Goal: Task Accomplishment & Management: Manage account settings

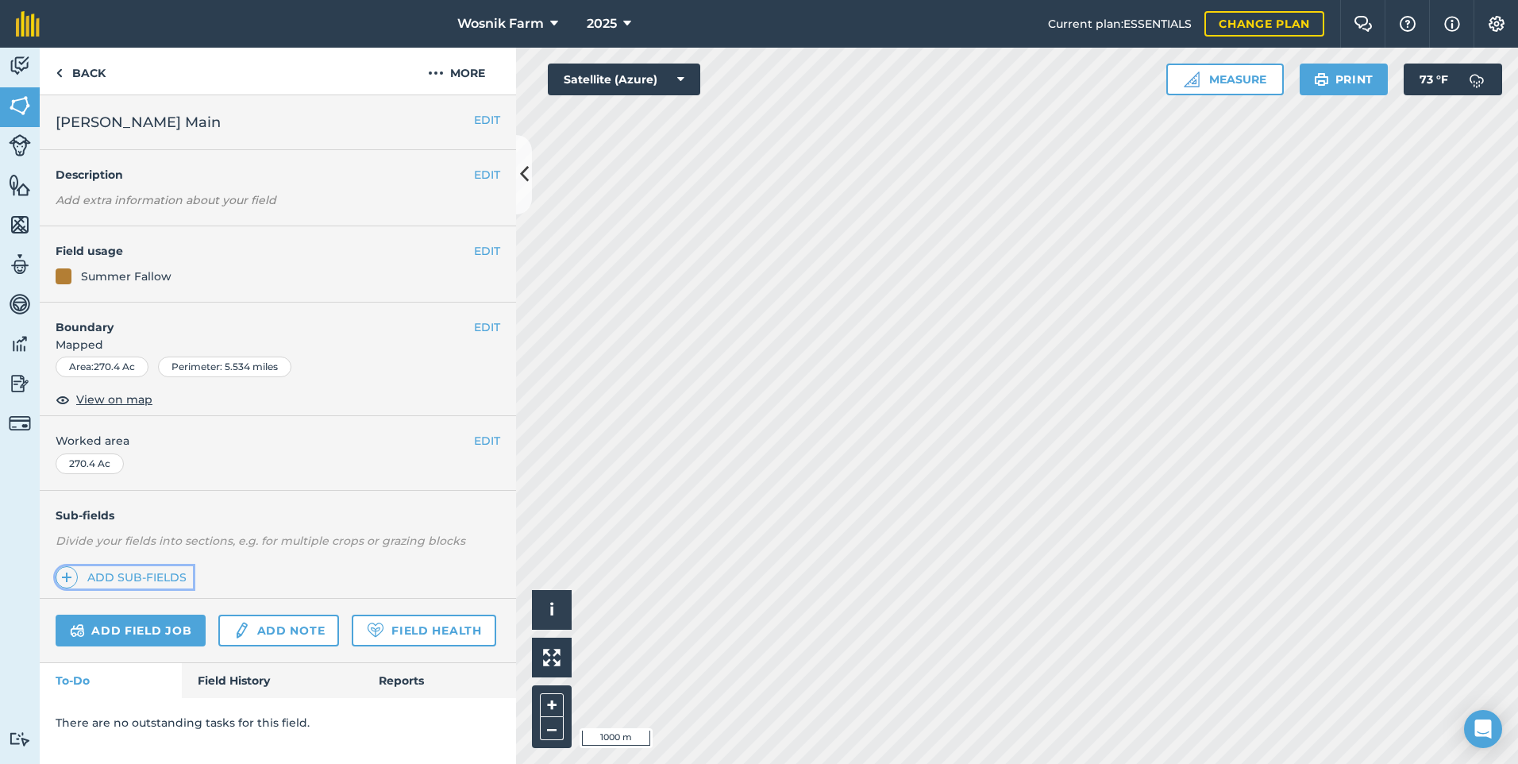
click at [94, 572] on link "Add sub-fields" at bounding box center [124, 577] width 137 height 22
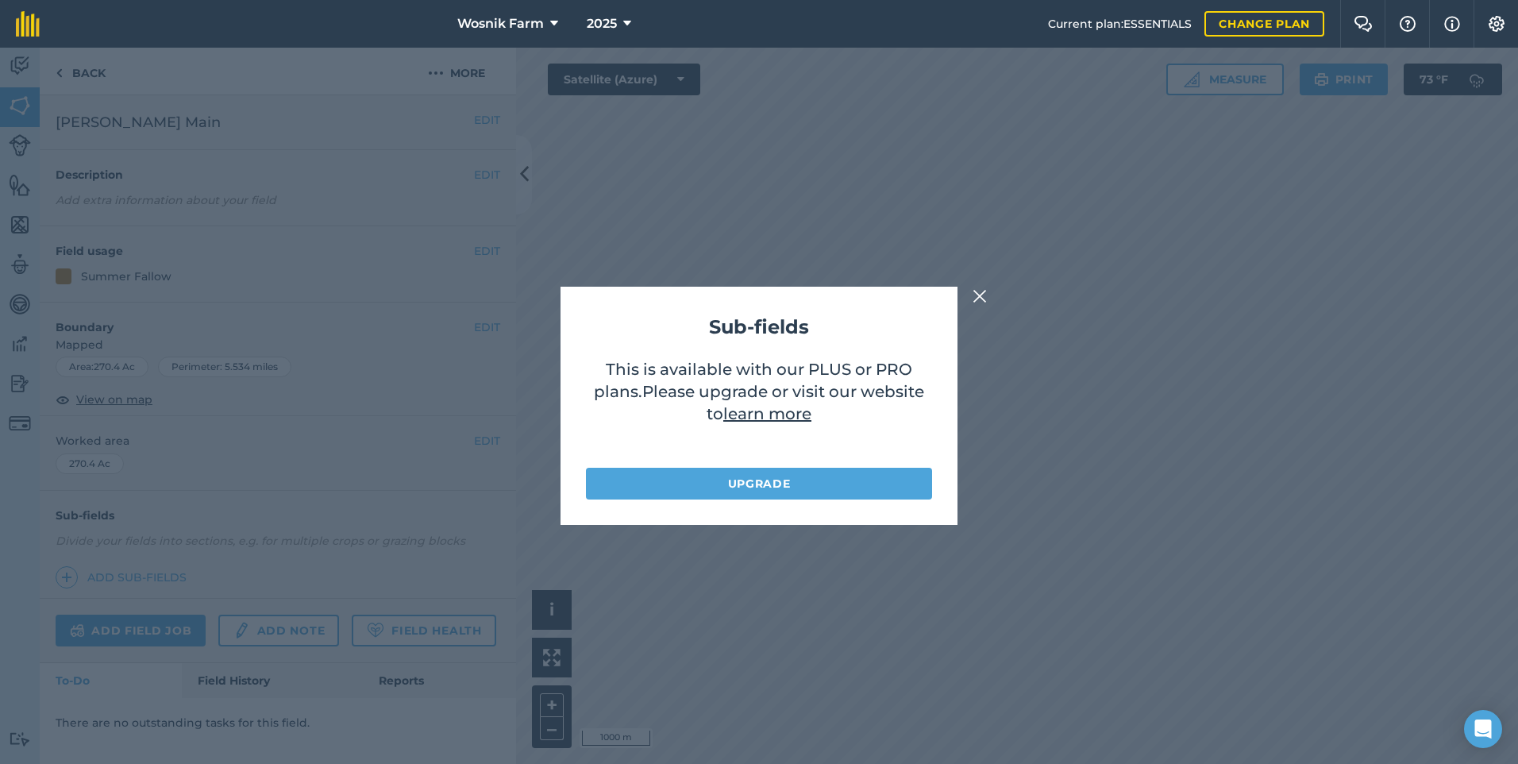
click at [981, 300] on img at bounding box center [980, 296] width 14 height 19
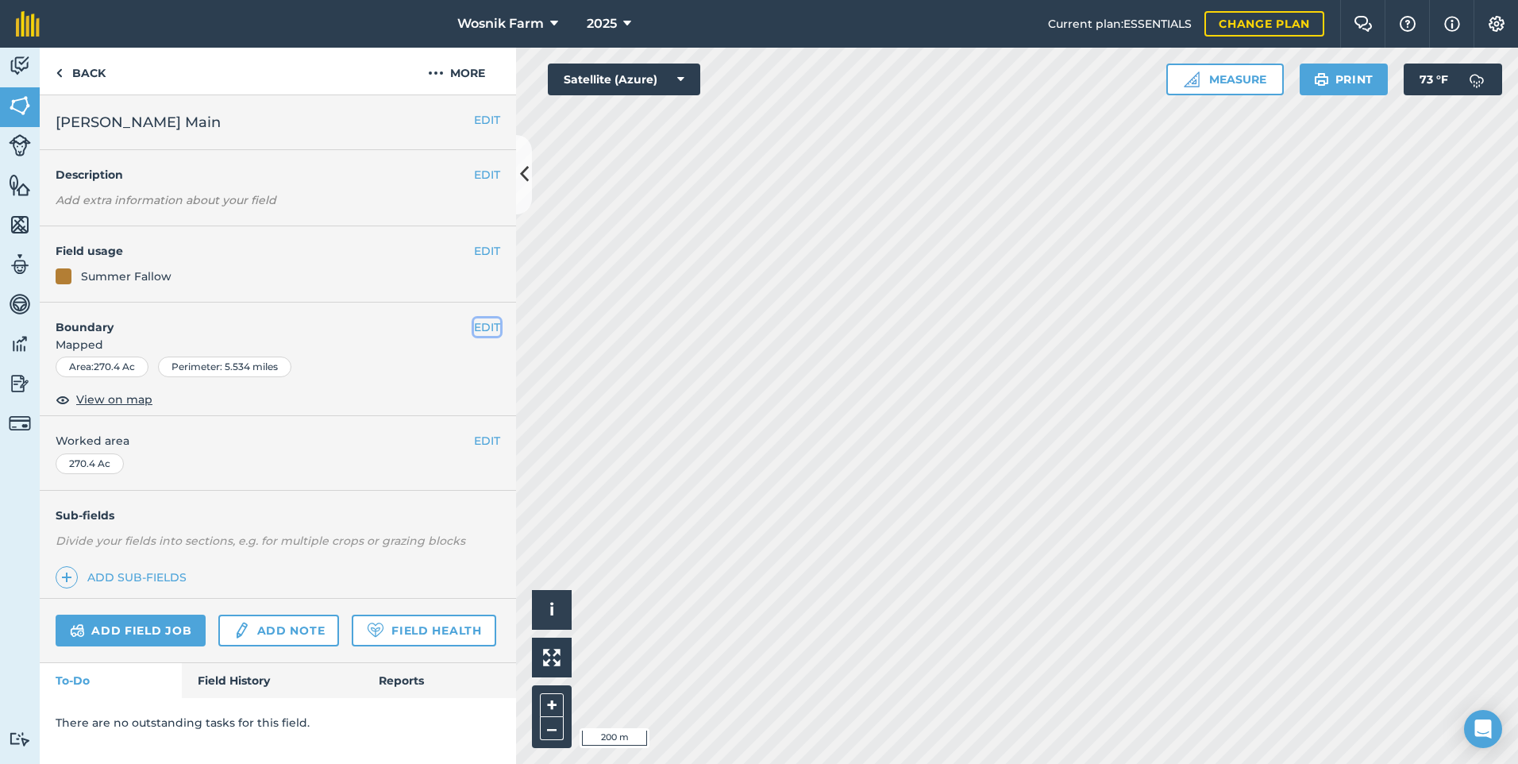
click at [492, 328] on button "EDIT" at bounding box center [487, 326] width 26 height 17
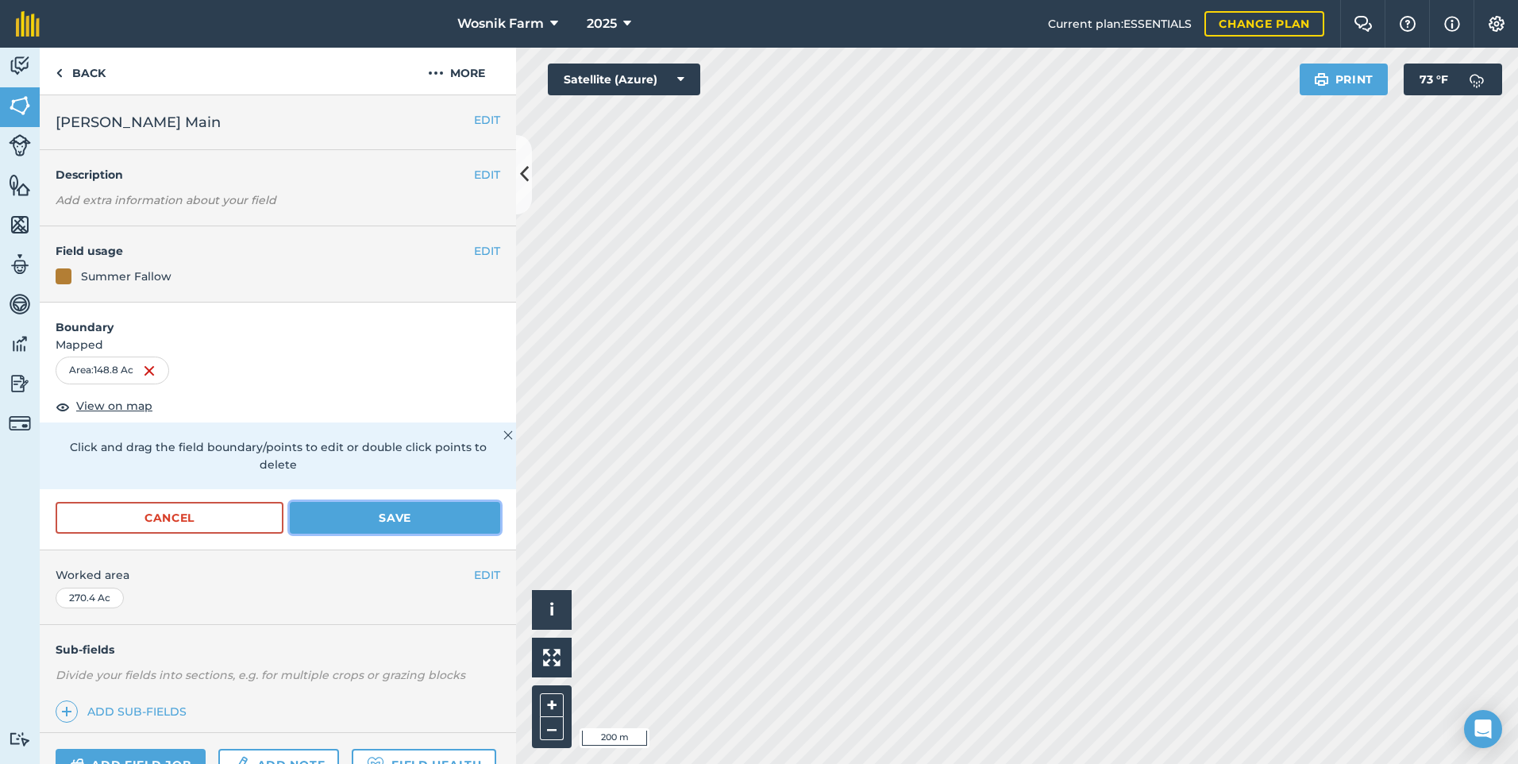
click at [367, 516] on button "Save" at bounding box center [395, 518] width 210 height 32
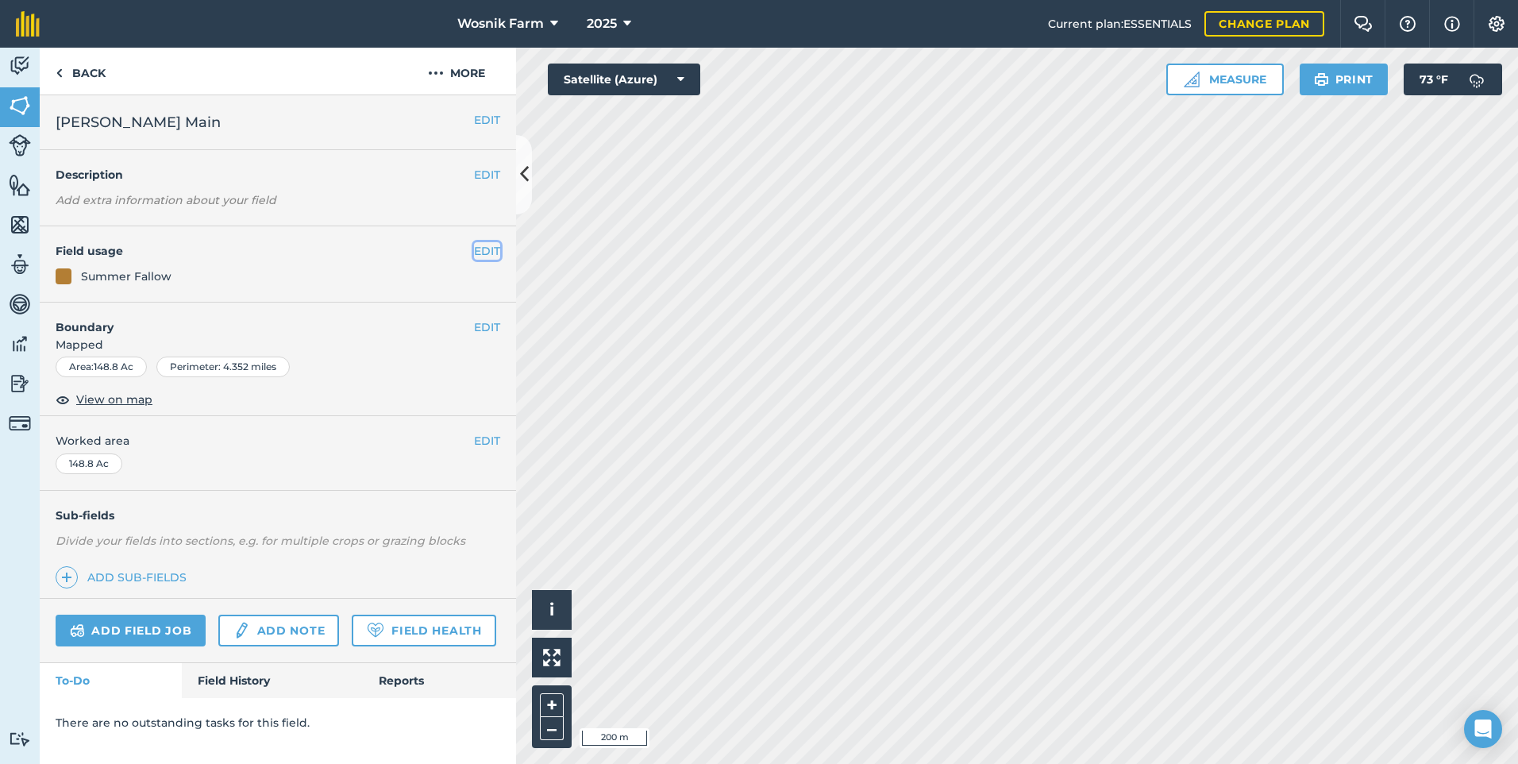
click at [486, 251] on button "EDIT" at bounding box center [487, 250] width 26 height 17
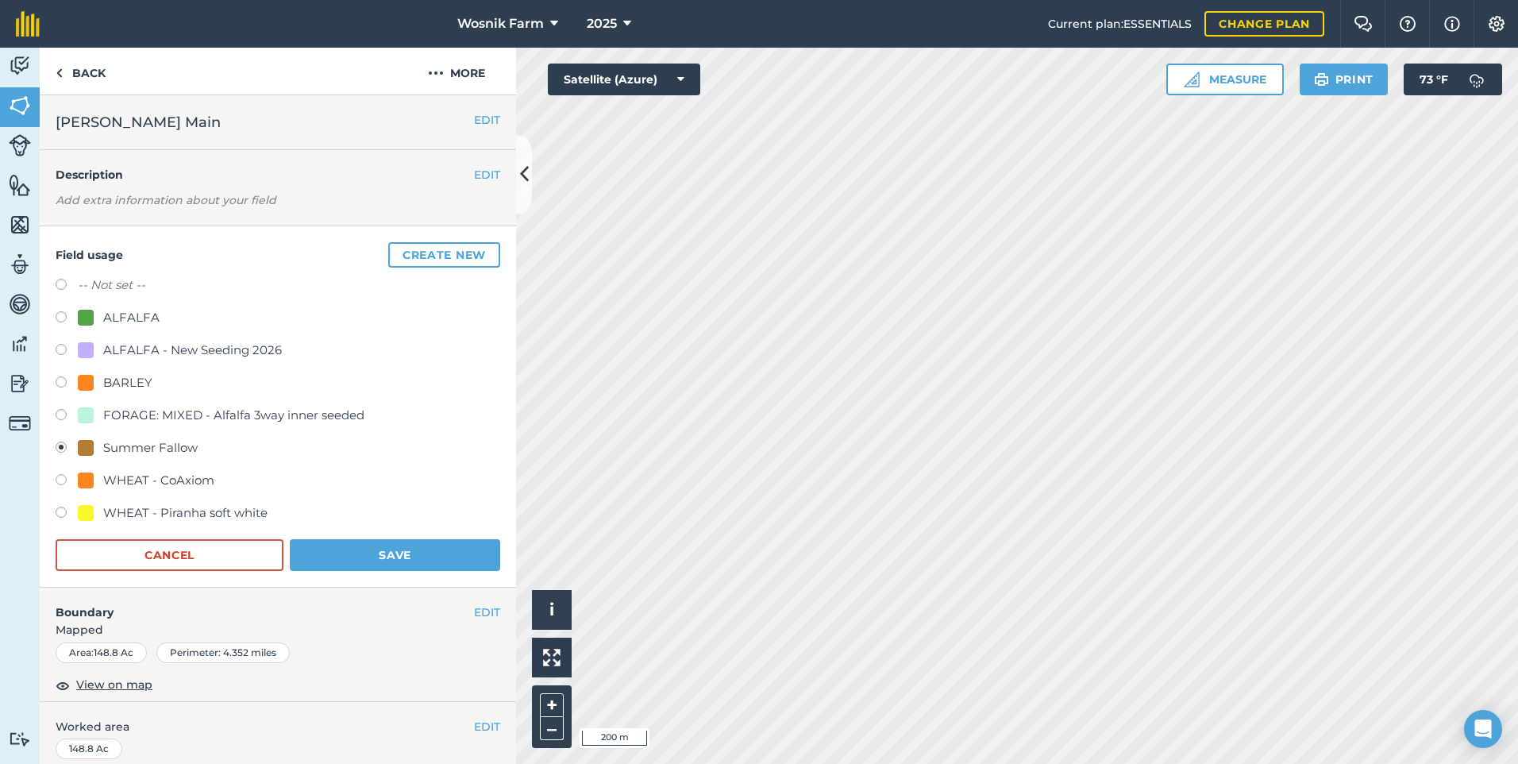
click at [60, 511] on label at bounding box center [67, 515] width 22 height 16
radio input "true"
radio input "false"
click at [381, 561] on button "Save" at bounding box center [395, 555] width 210 height 32
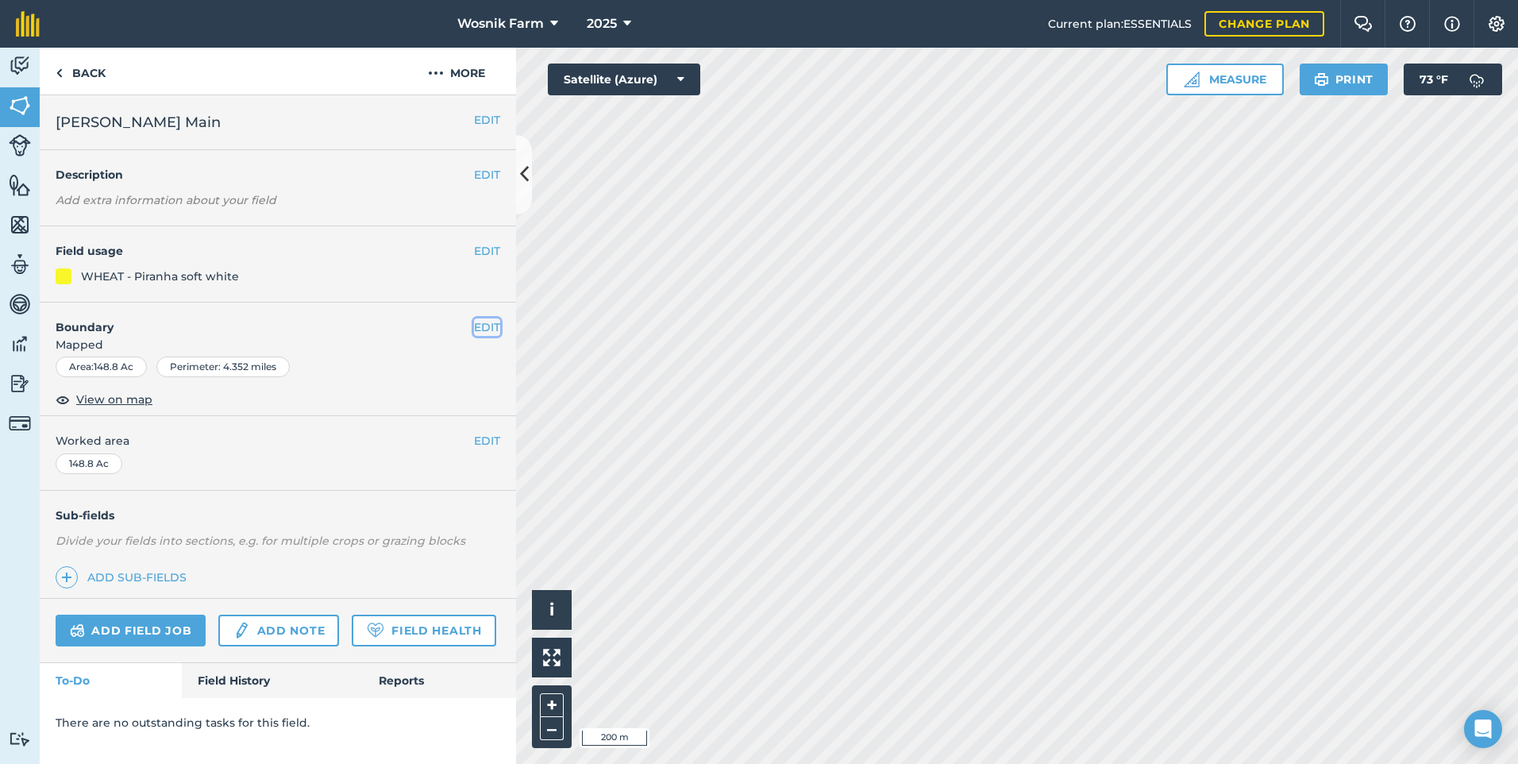
click at [489, 324] on button "EDIT" at bounding box center [487, 326] width 26 height 17
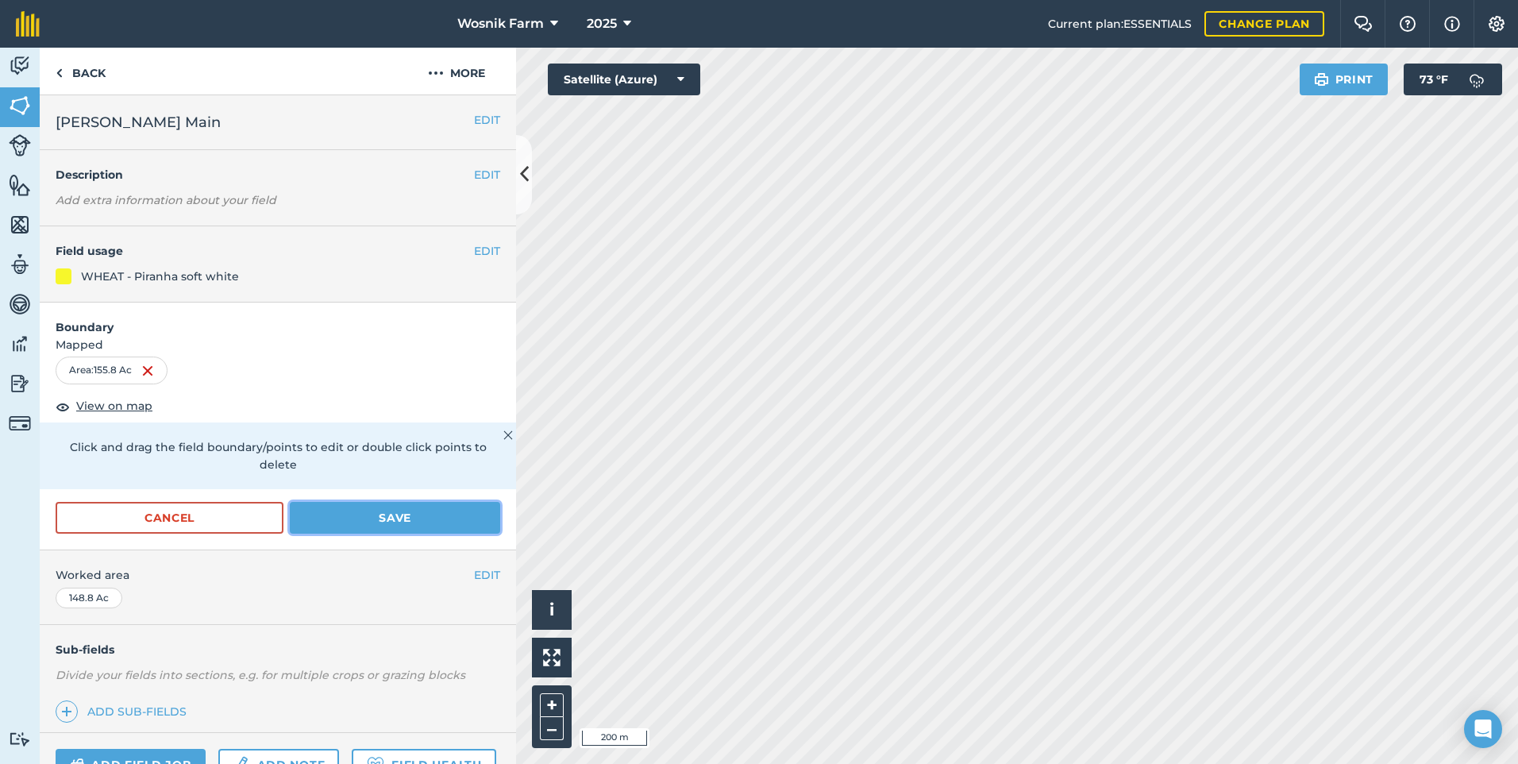
click at [374, 511] on button "Save" at bounding box center [395, 518] width 210 height 32
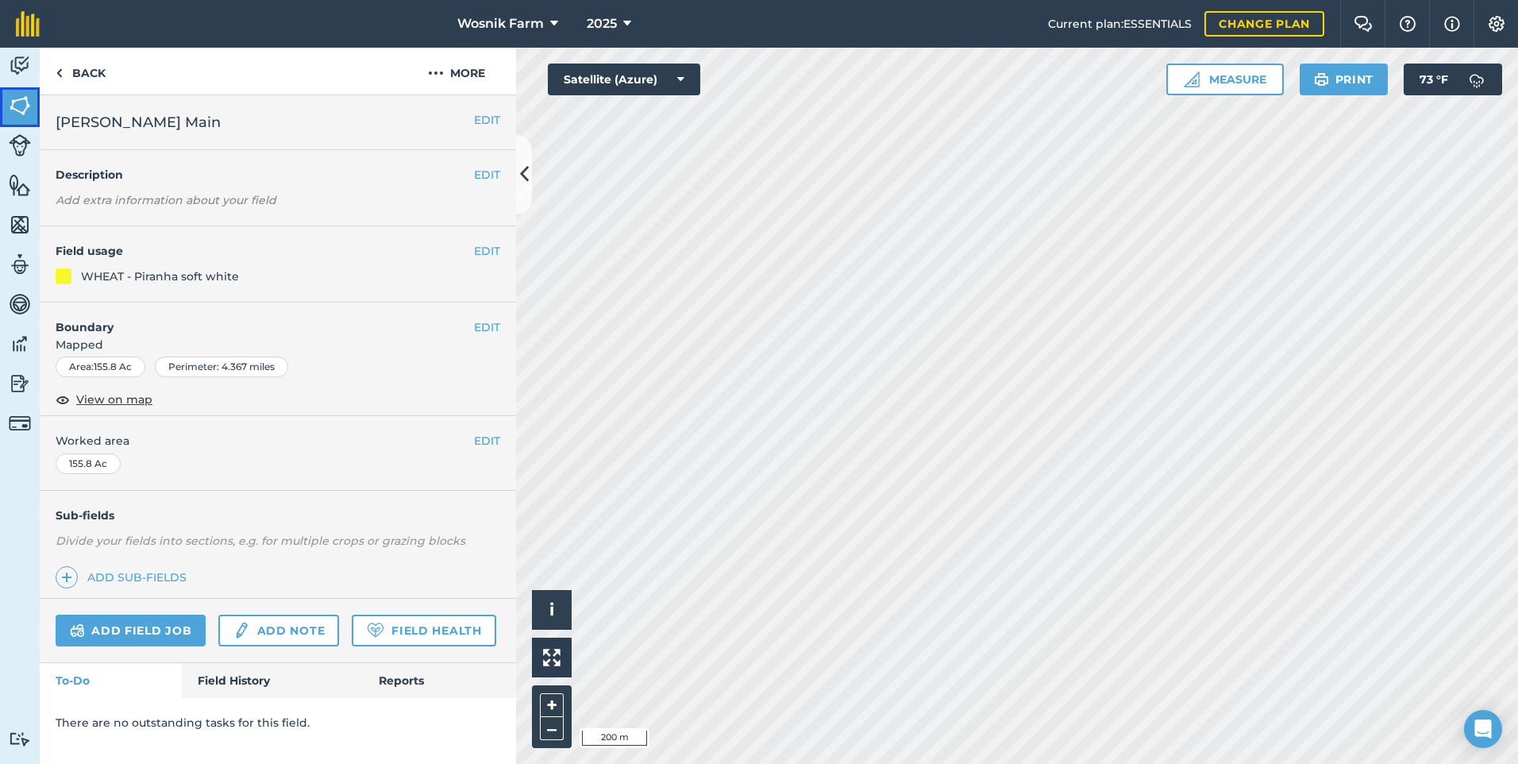
click at [22, 107] on img at bounding box center [20, 106] width 22 height 24
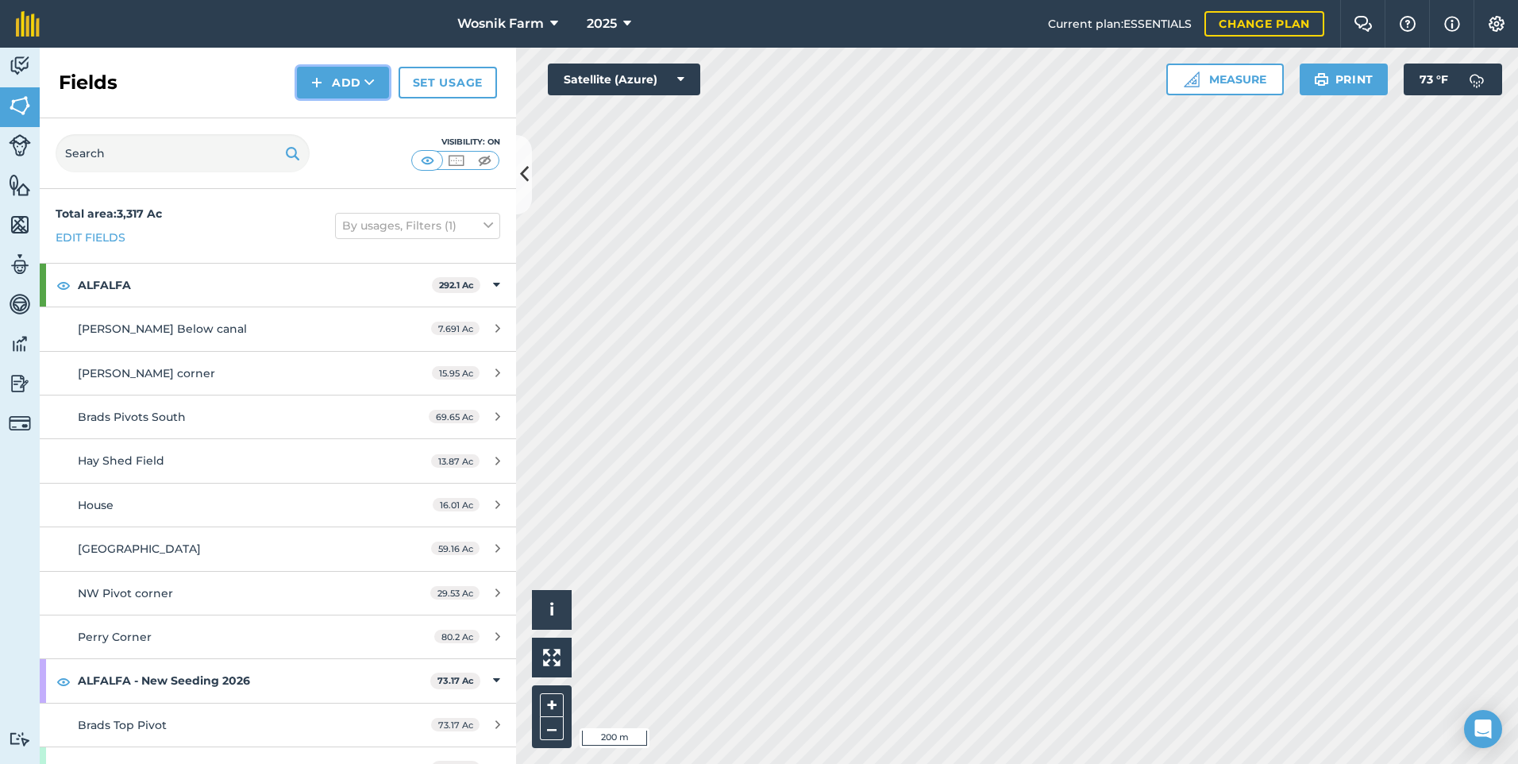
click at [354, 75] on button "Add" at bounding box center [343, 83] width 92 height 32
click at [335, 121] on link "Draw" at bounding box center [342, 118] width 87 height 35
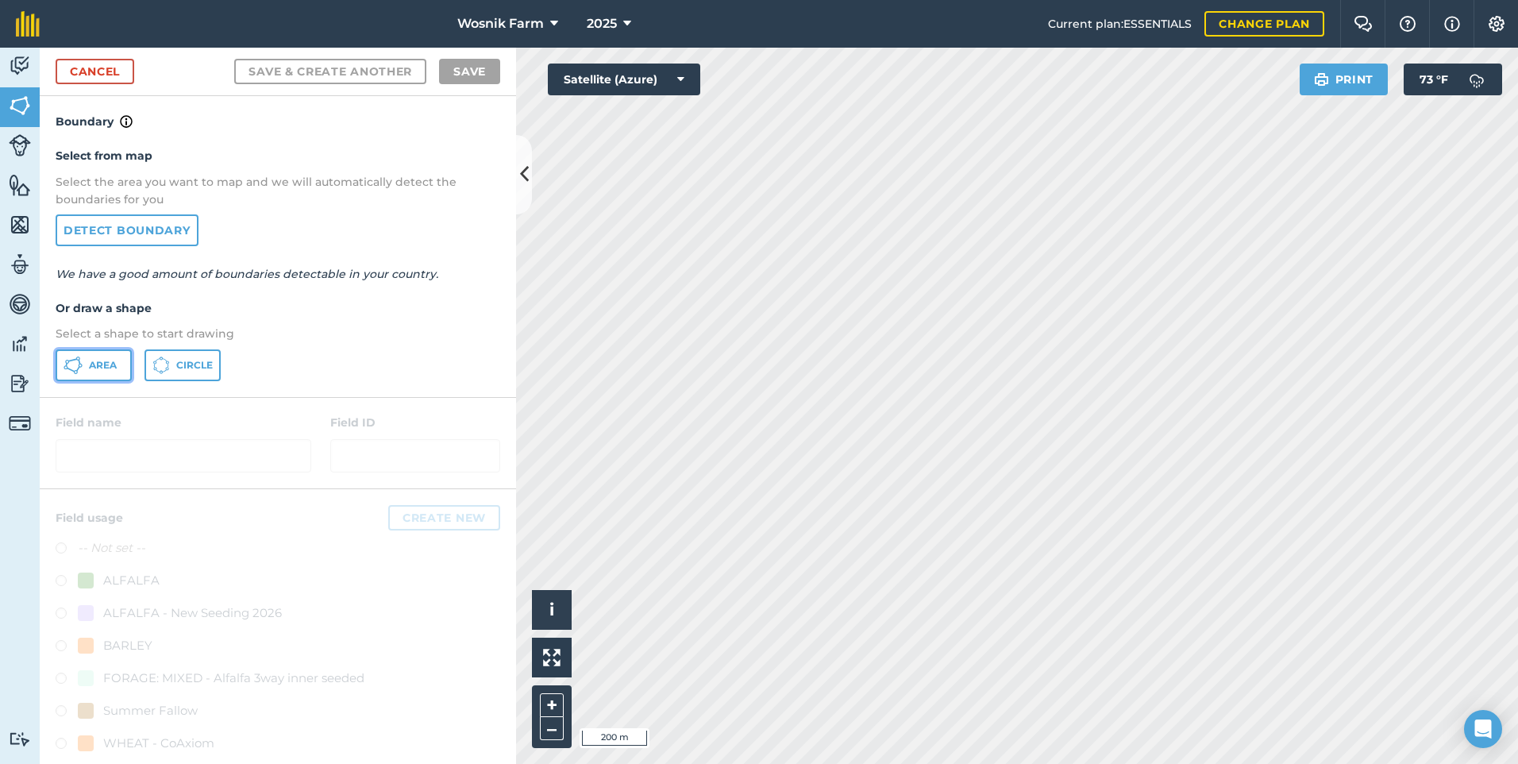
click at [91, 366] on span "Area" at bounding box center [103, 365] width 28 height 13
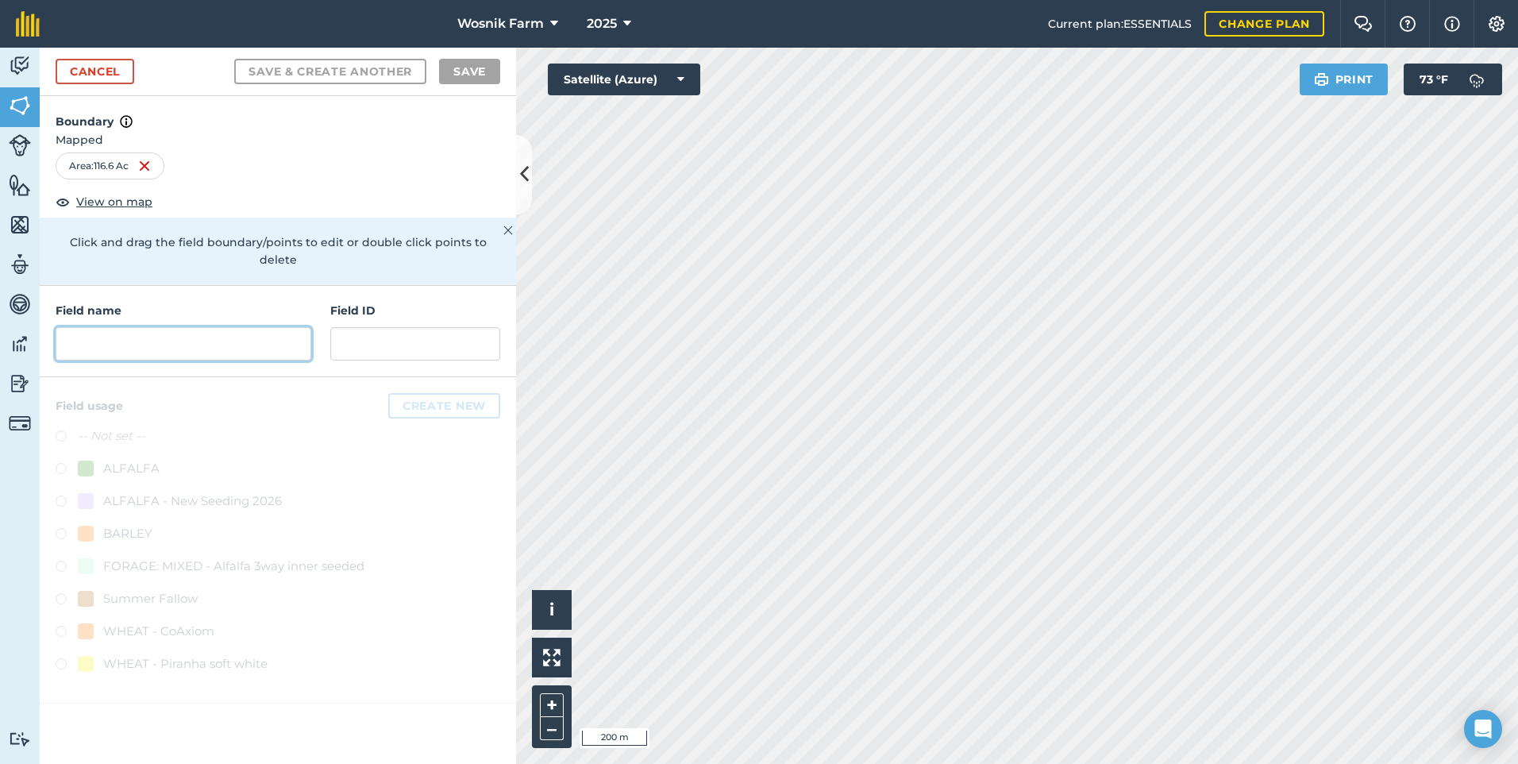
click at [104, 330] on input "text" at bounding box center [184, 343] width 256 height 33
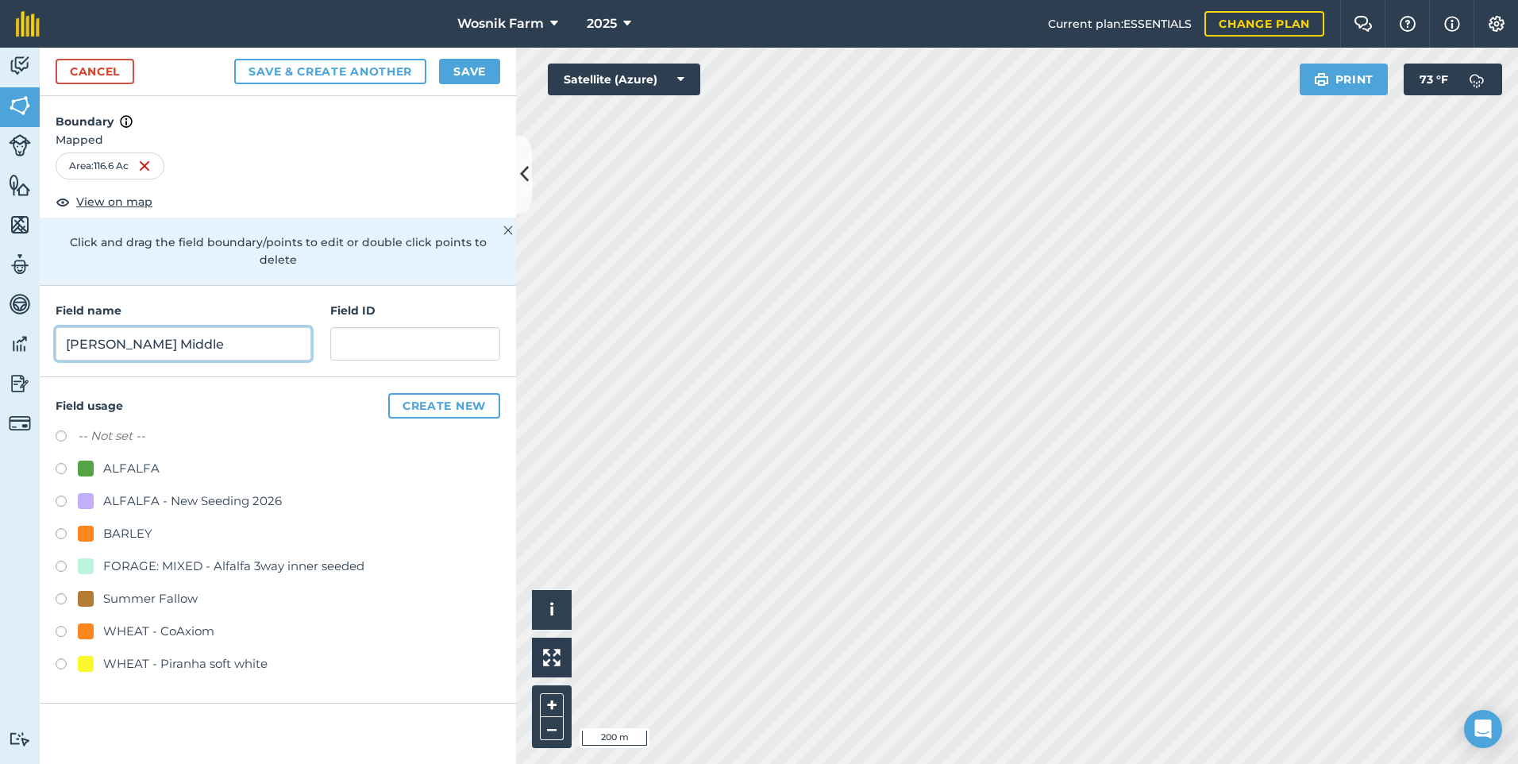
type input "[PERSON_NAME] Middle"
click at [64, 593] on label at bounding box center [67, 601] width 22 height 16
radio input "true"
click at [484, 70] on button "Save" at bounding box center [469, 71] width 61 height 25
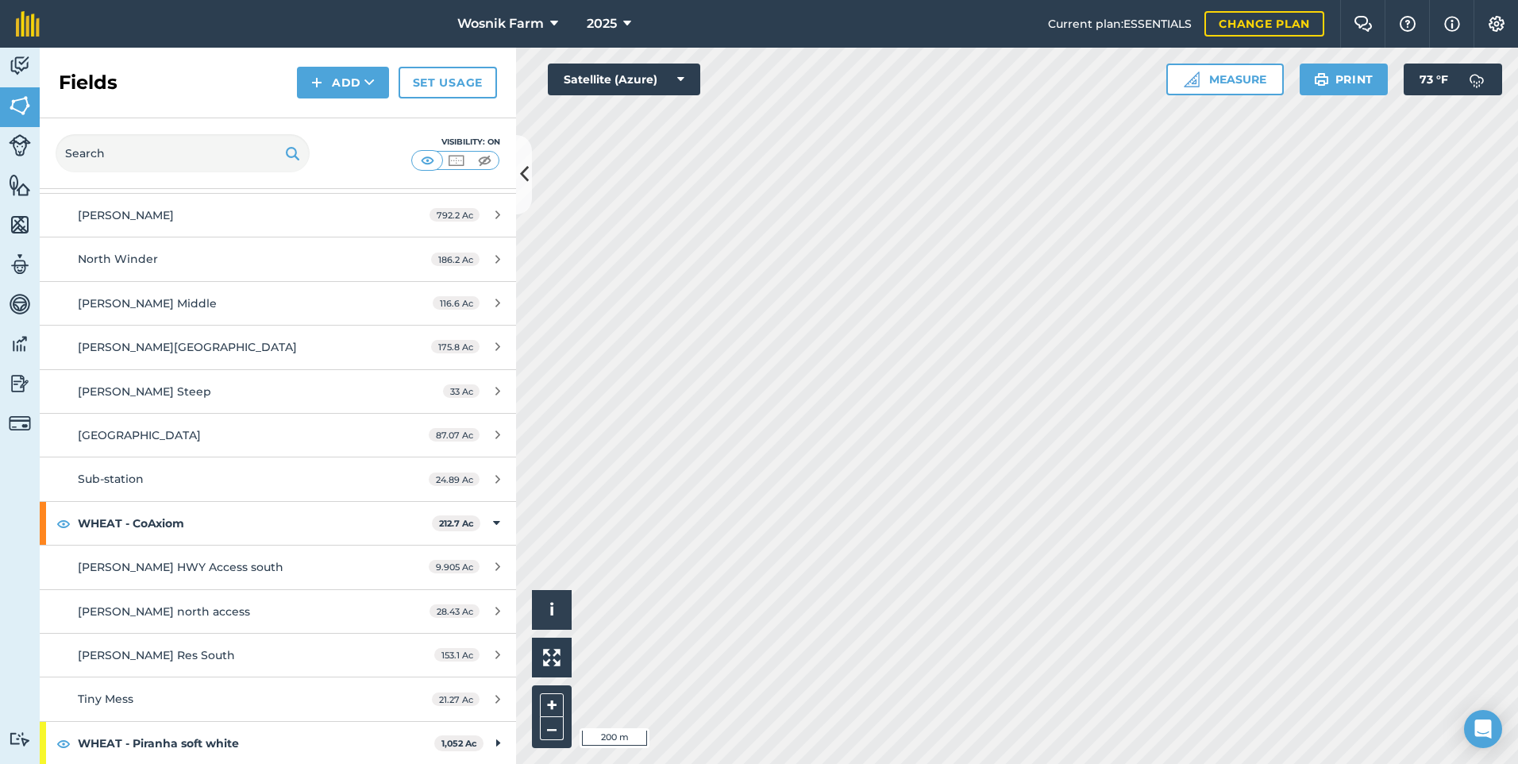
scroll to position [774, 0]
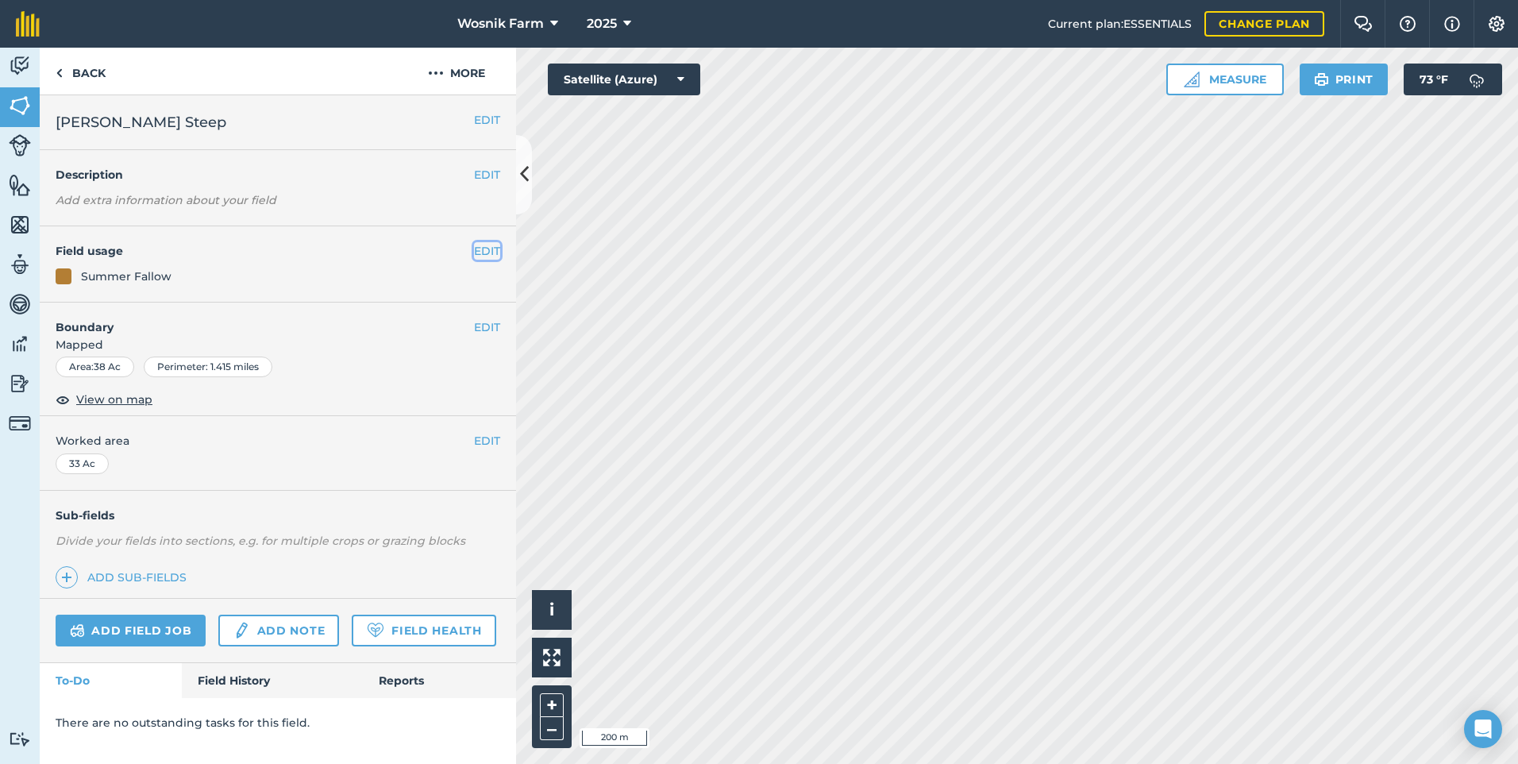
click at [489, 247] on button "EDIT" at bounding box center [487, 250] width 26 height 17
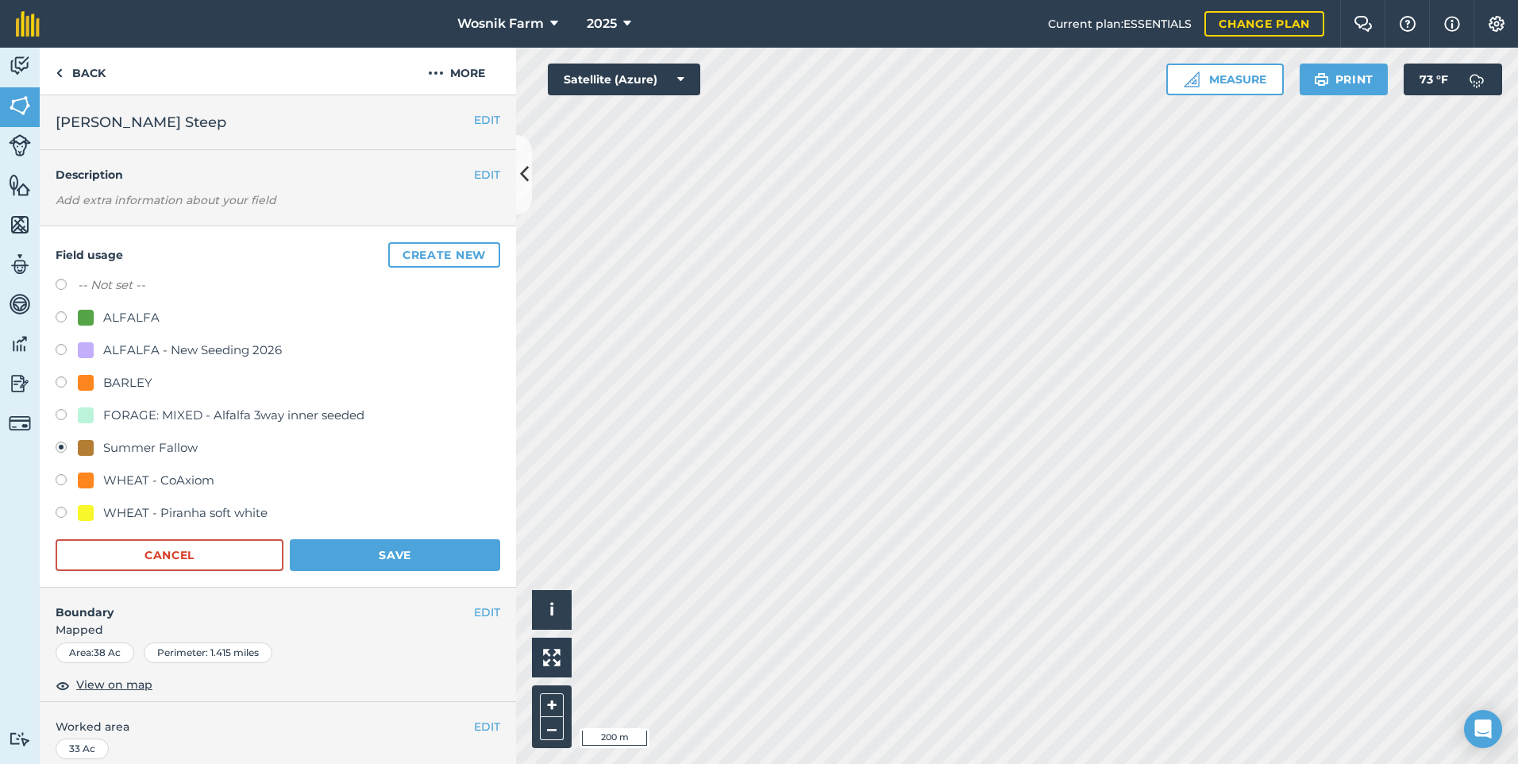
click at [64, 514] on label at bounding box center [67, 515] width 22 height 16
radio input "true"
radio input "false"
click at [344, 548] on button "Save" at bounding box center [395, 555] width 210 height 32
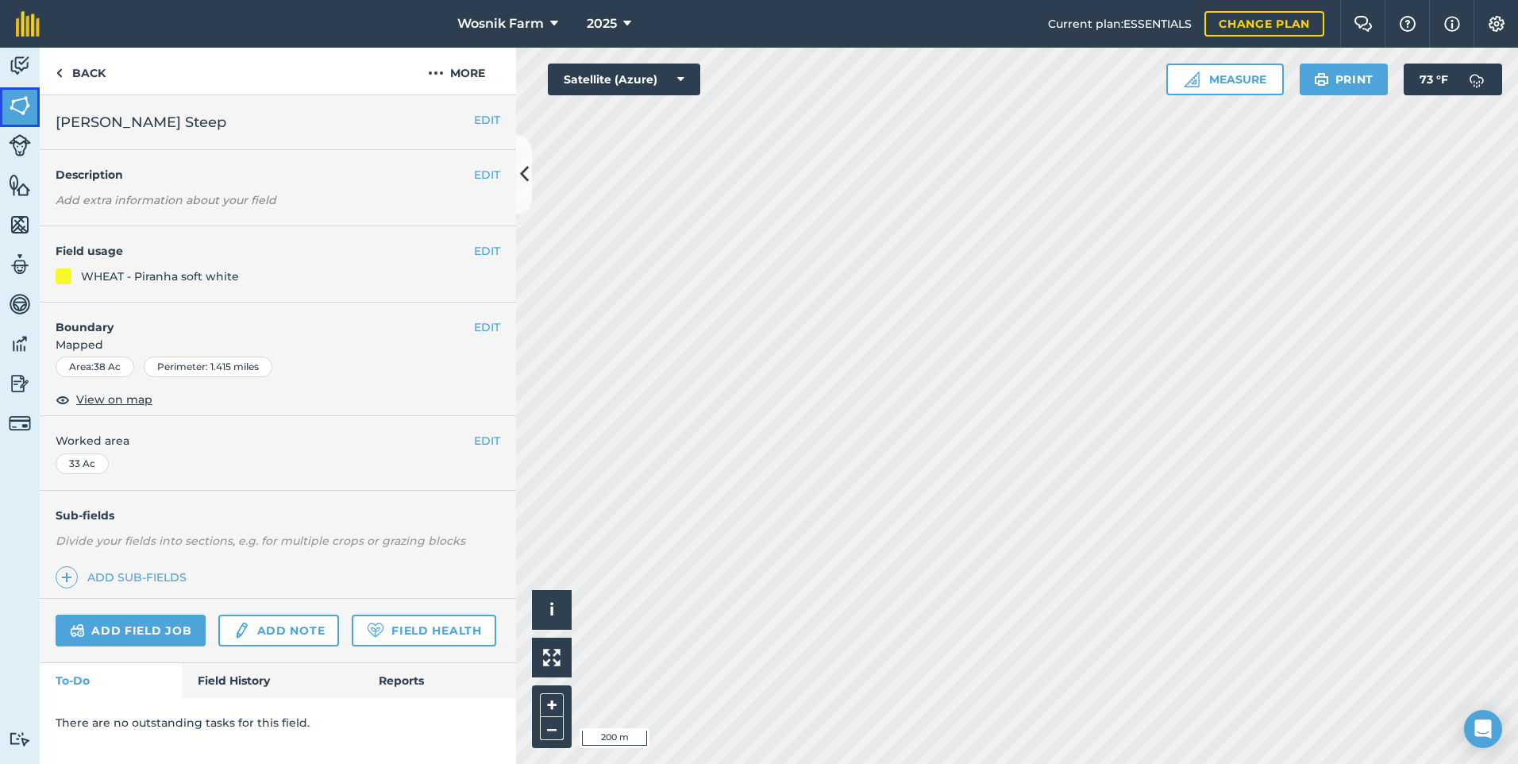
click at [17, 105] on img at bounding box center [20, 106] width 22 height 24
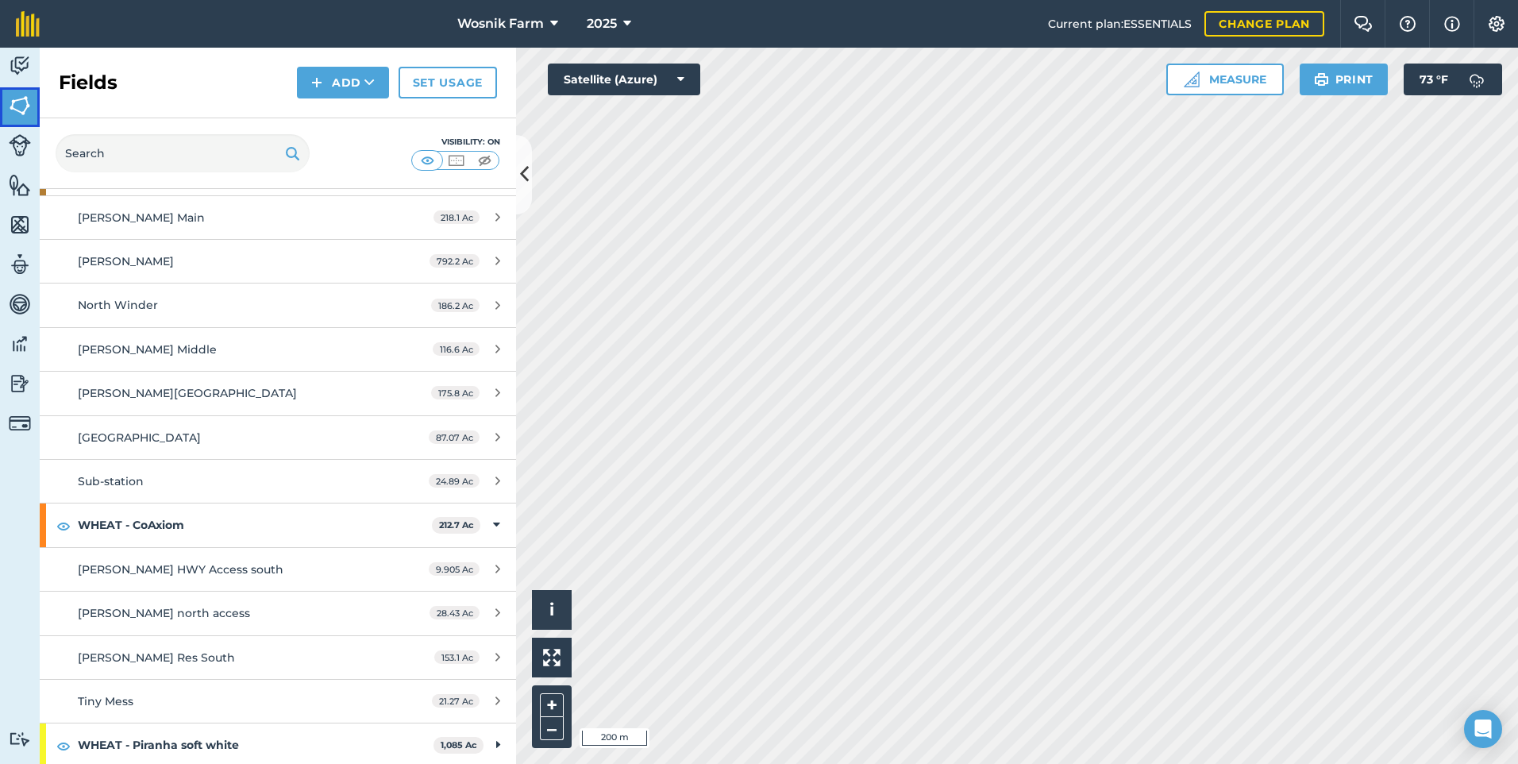
scroll to position [730, 0]
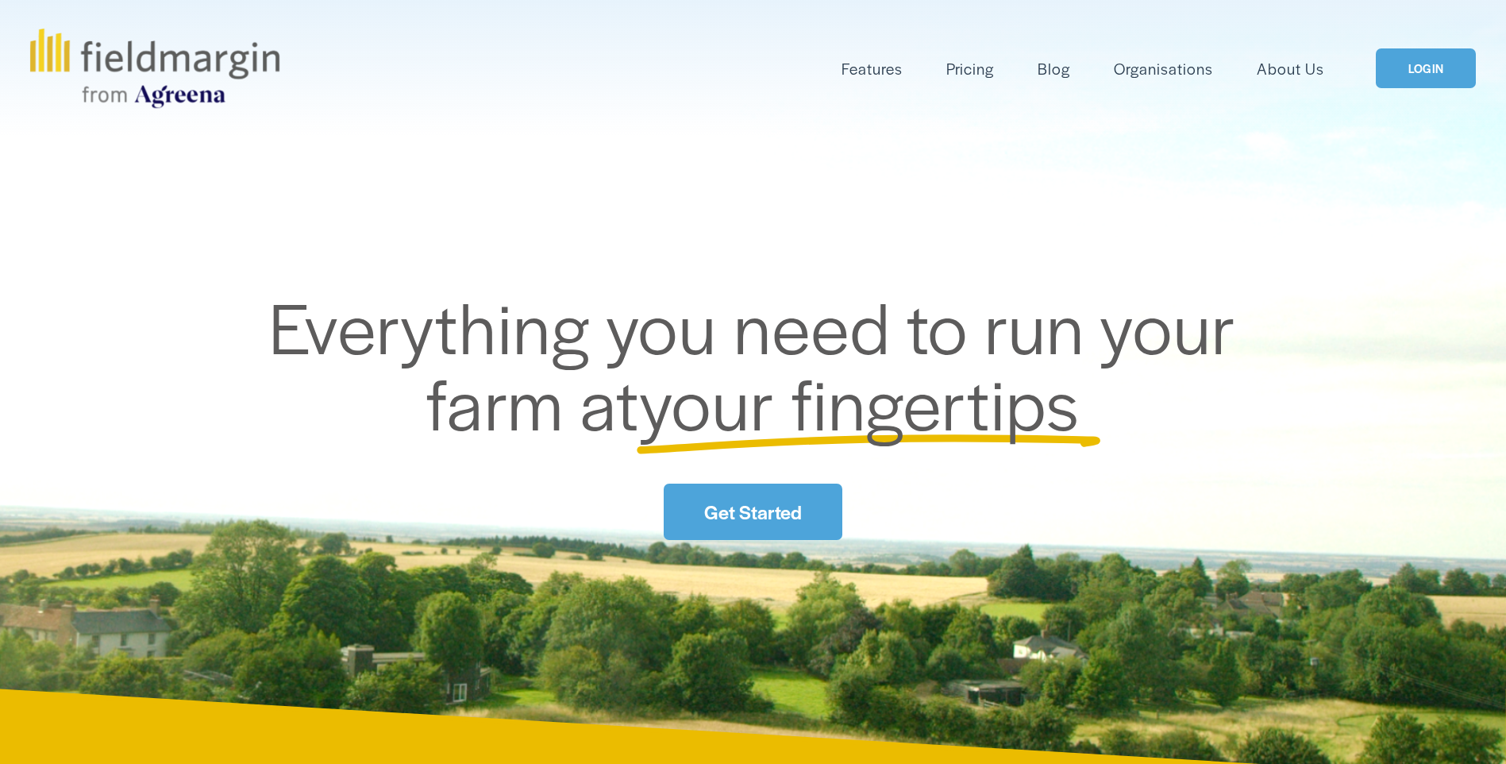
click at [1433, 71] on div "Skip to Content Features Mapping" at bounding box center [753, 68] width 1506 height 137
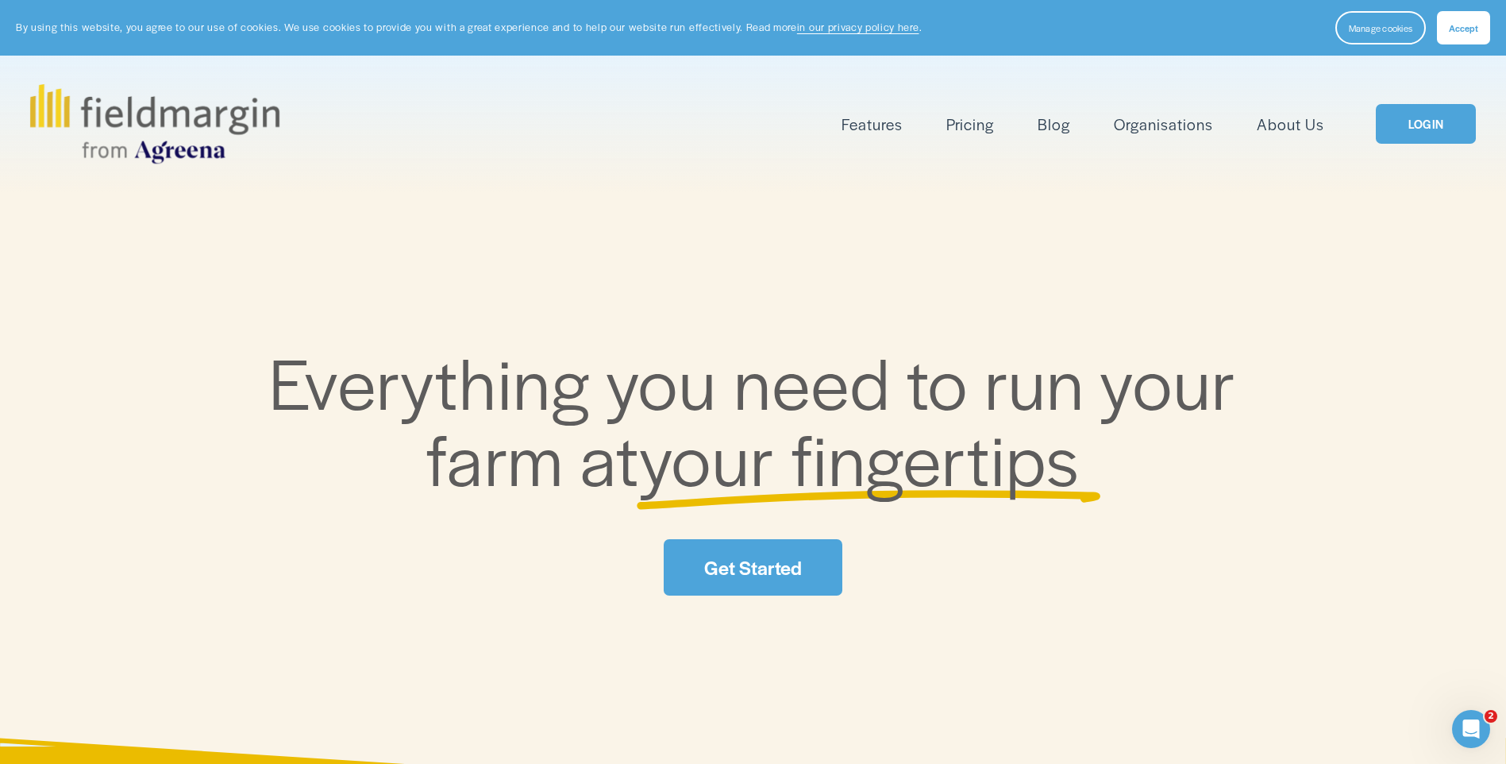
click at [1486, 33] on button "Accept" at bounding box center [1463, 27] width 53 height 33
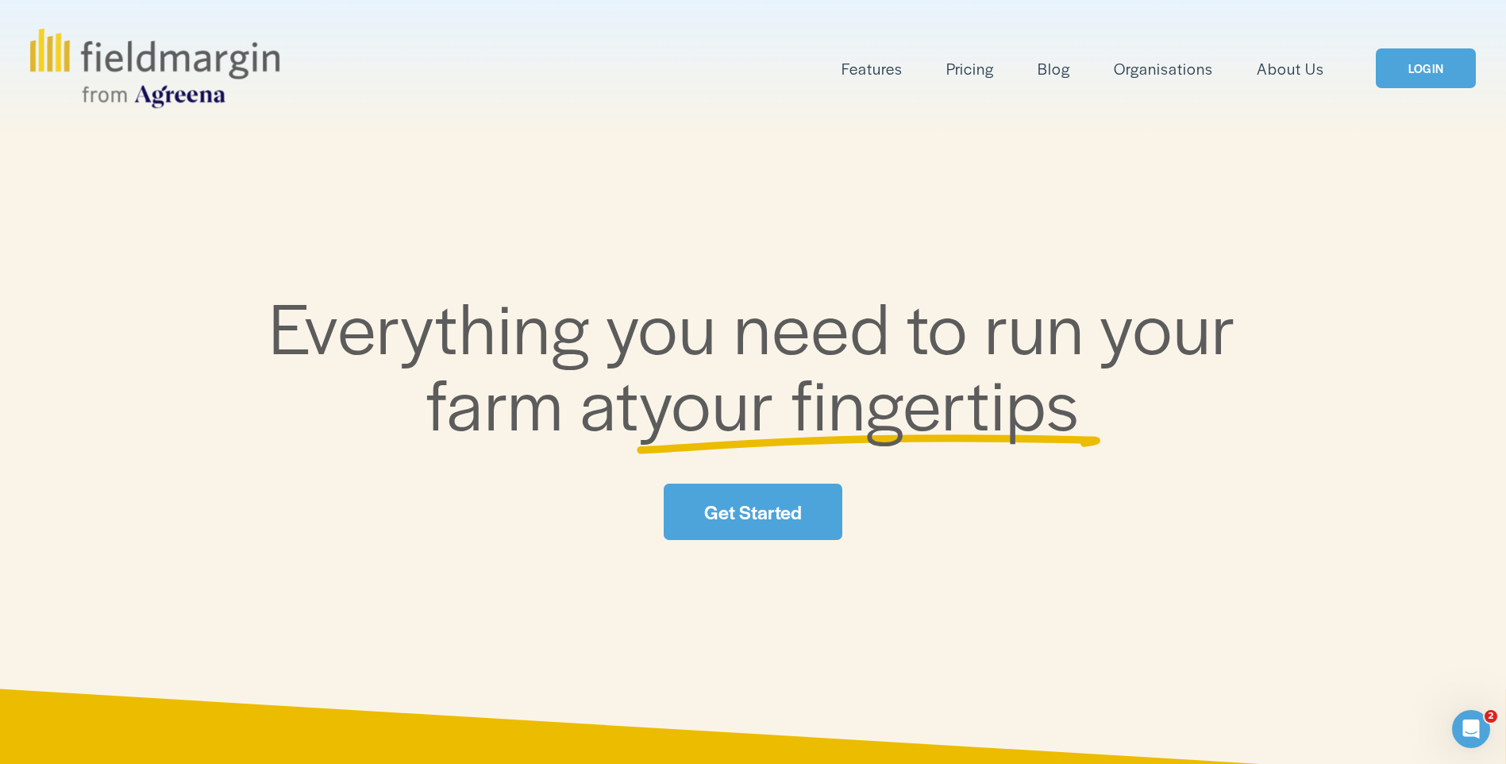
click at [1443, 67] on link "LOGIN" at bounding box center [1426, 68] width 100 height 40
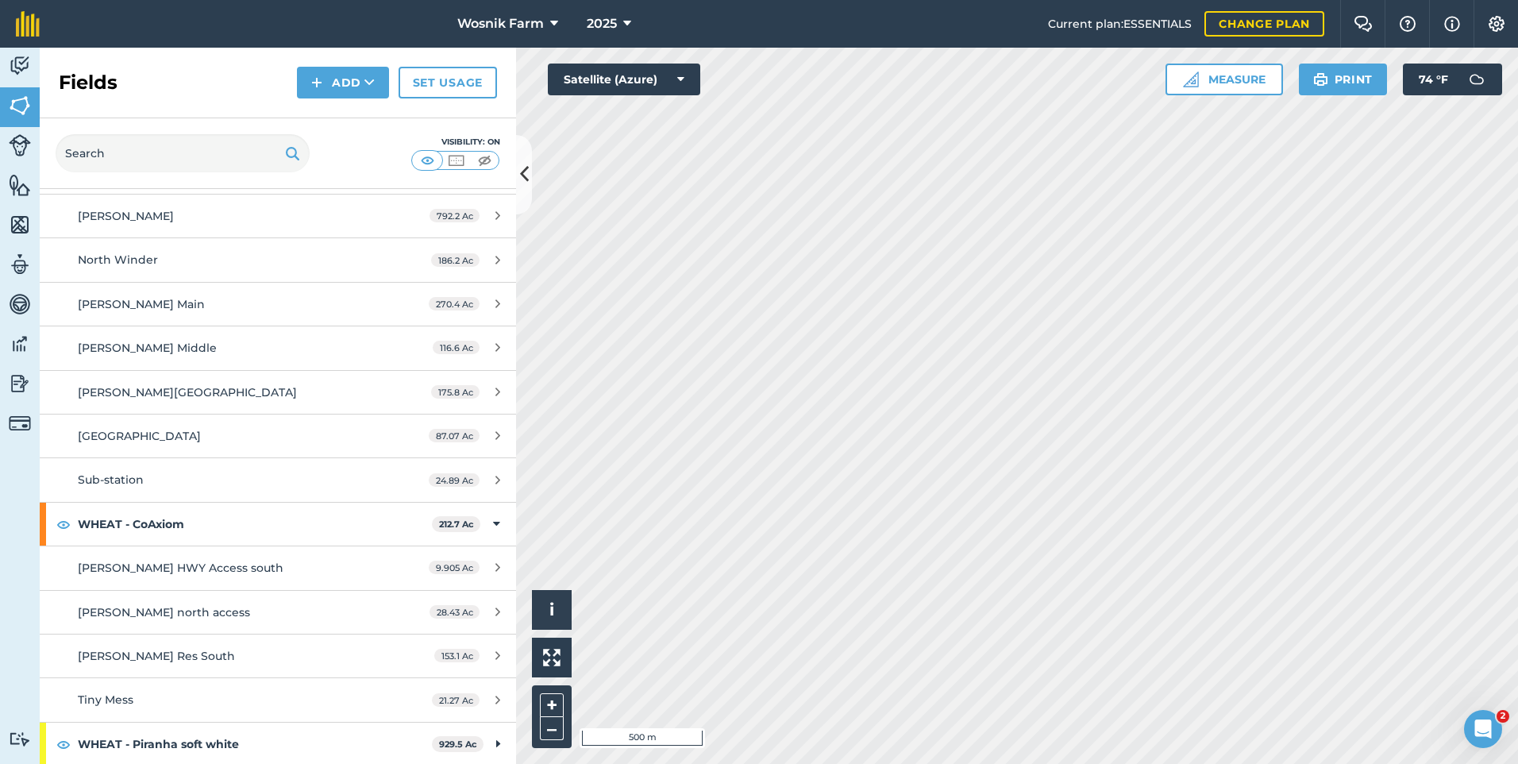
scroll to position [774, 0]
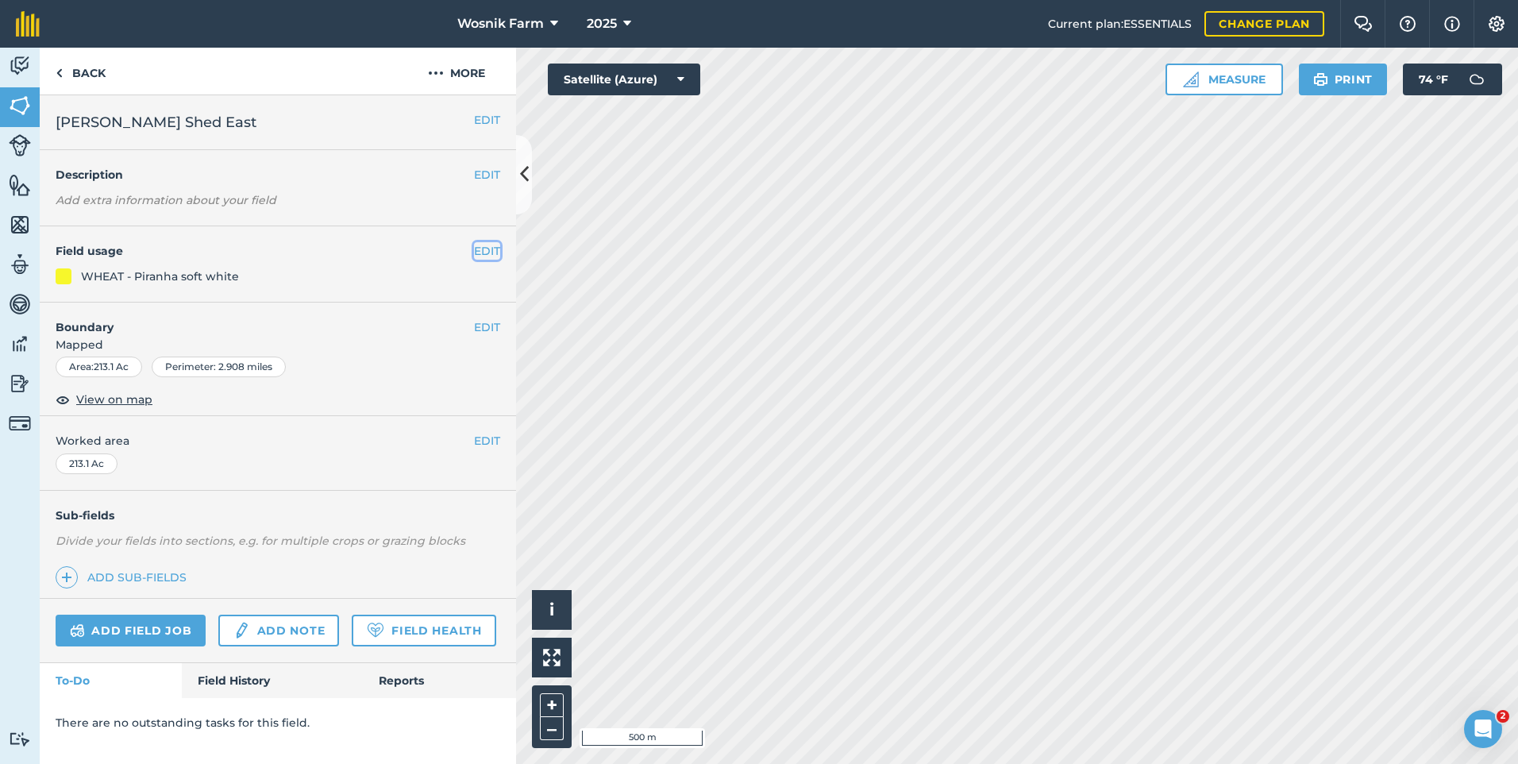
click at [486, 250] on button "EDIT" at bounding box center [487, 250] width 26 height 17
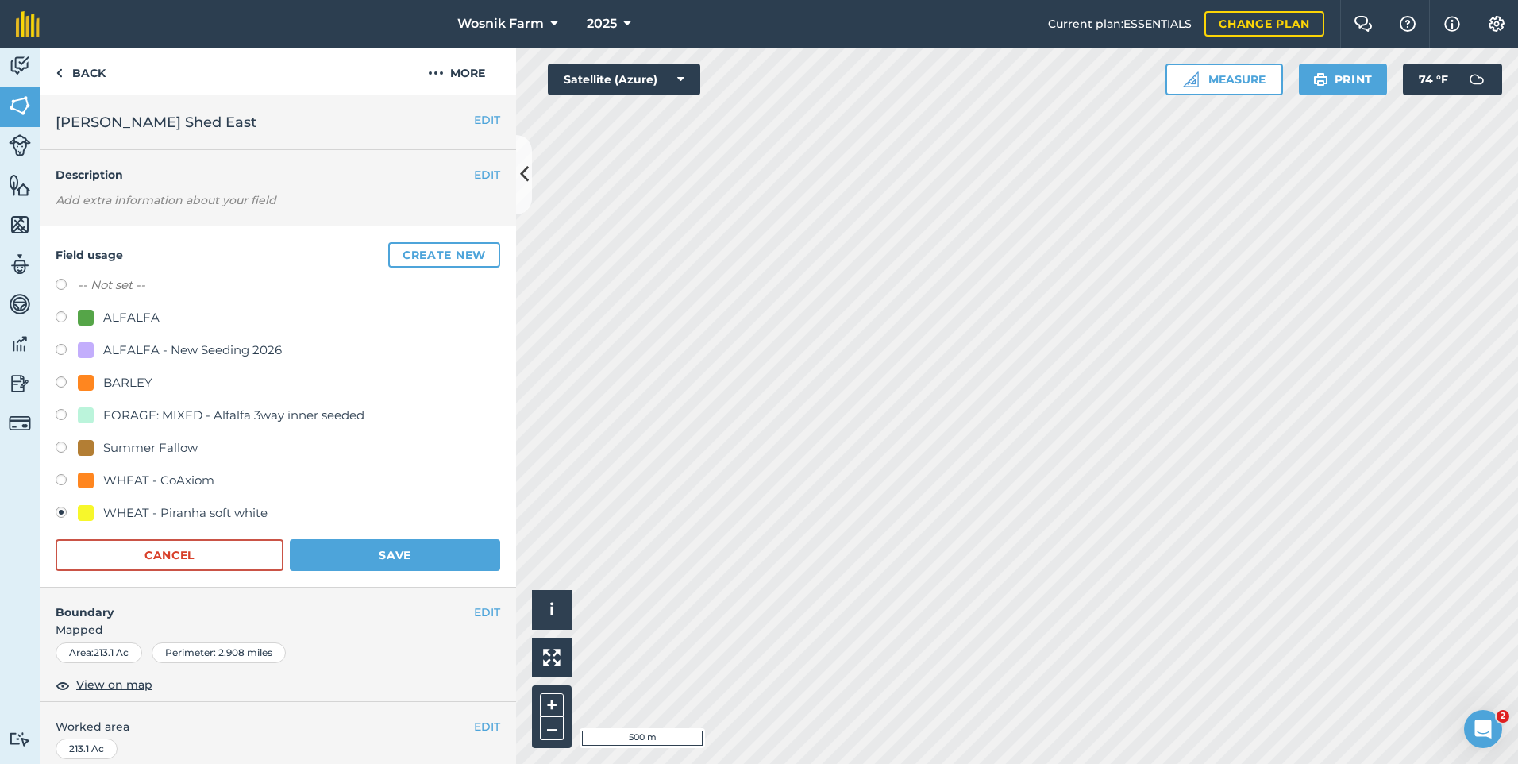
click at [60, 482] on label at bounding box center [67, 482] width 22 height 16
radio input "true"
radio input "false"
click at [356, 566] on button "Save" at bounding box center [395, 555] width 210 height 32
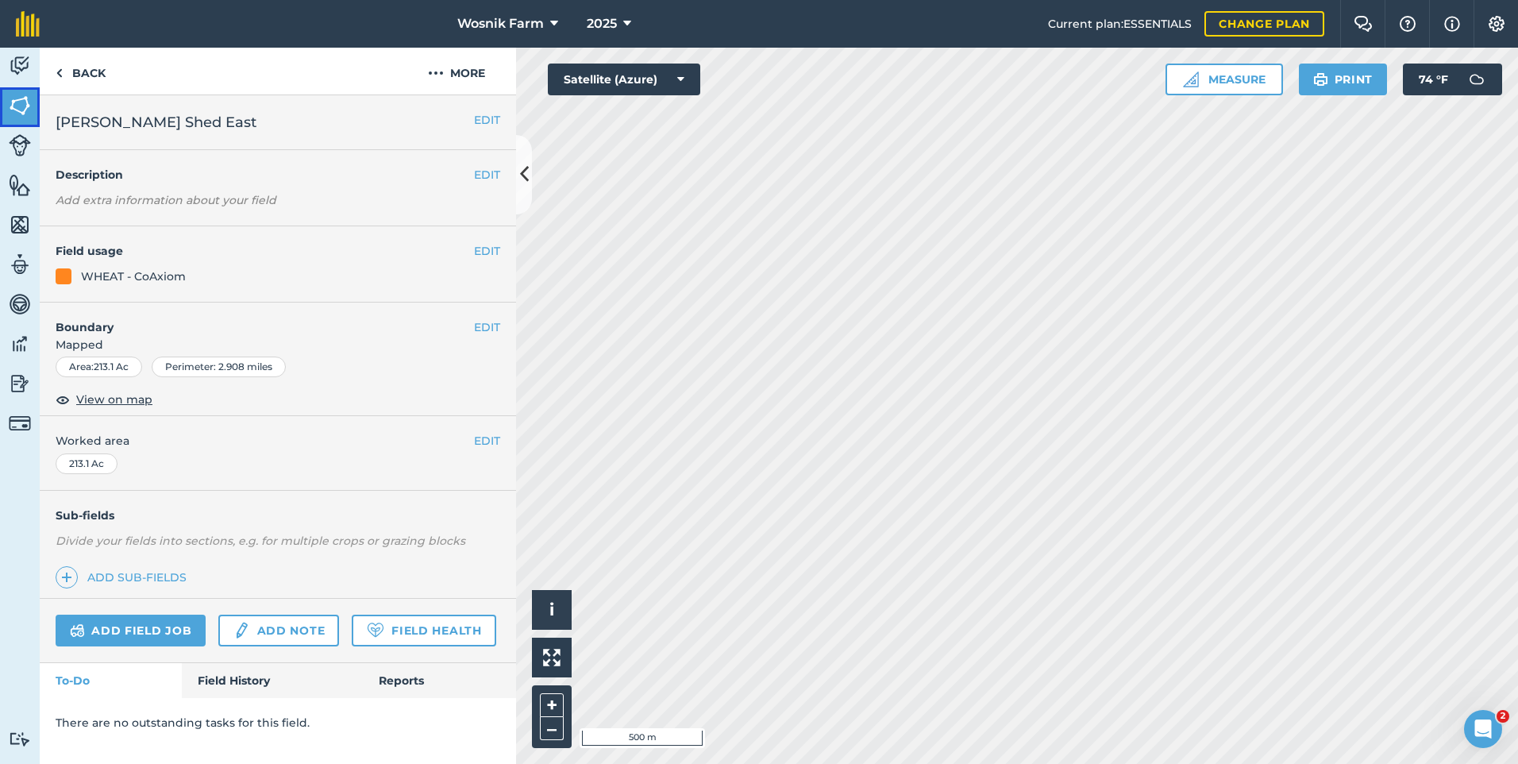
click at [13, 105] on img at bounding box center [20, 106] width 22 height 24
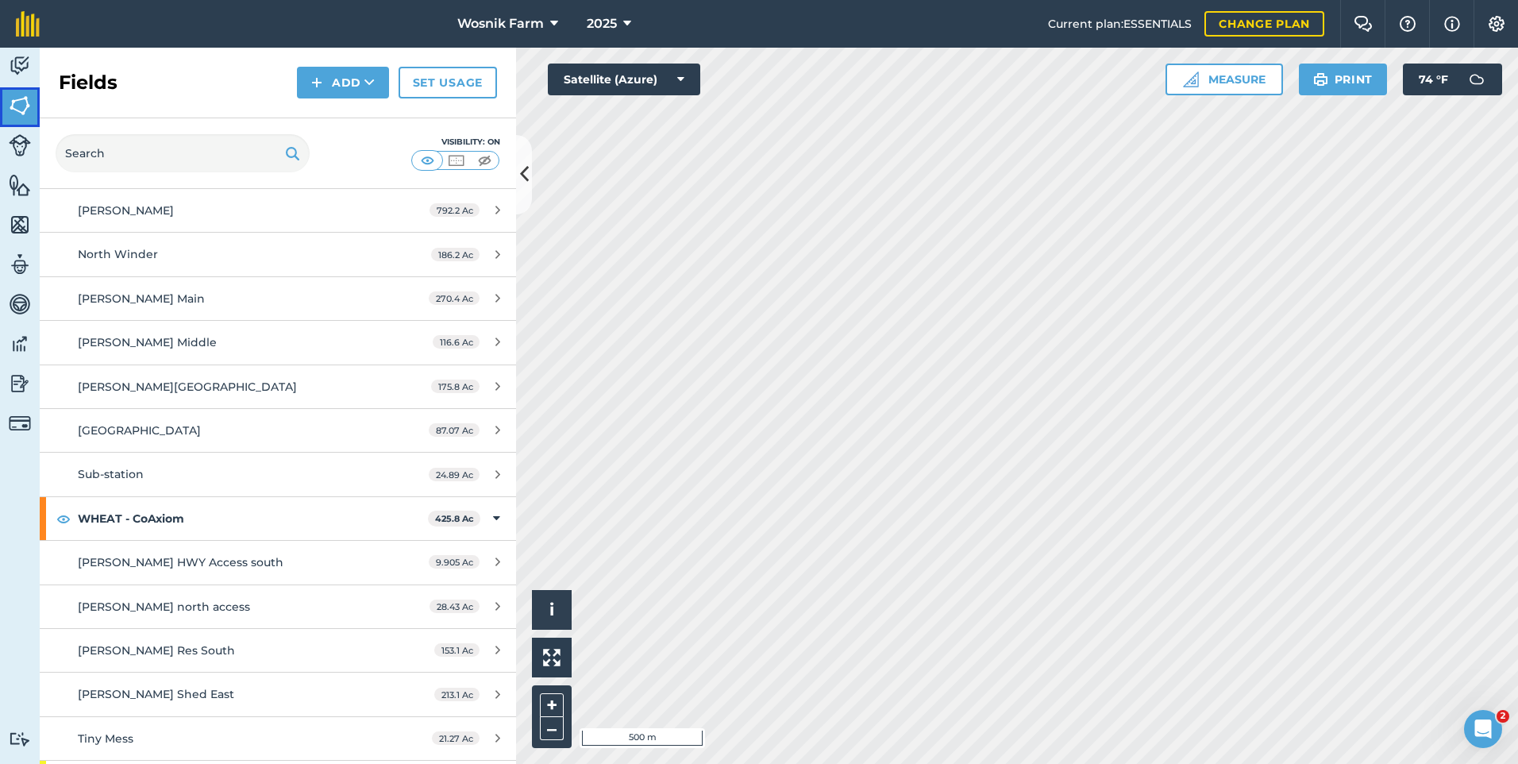
scroll to position [819, 0]
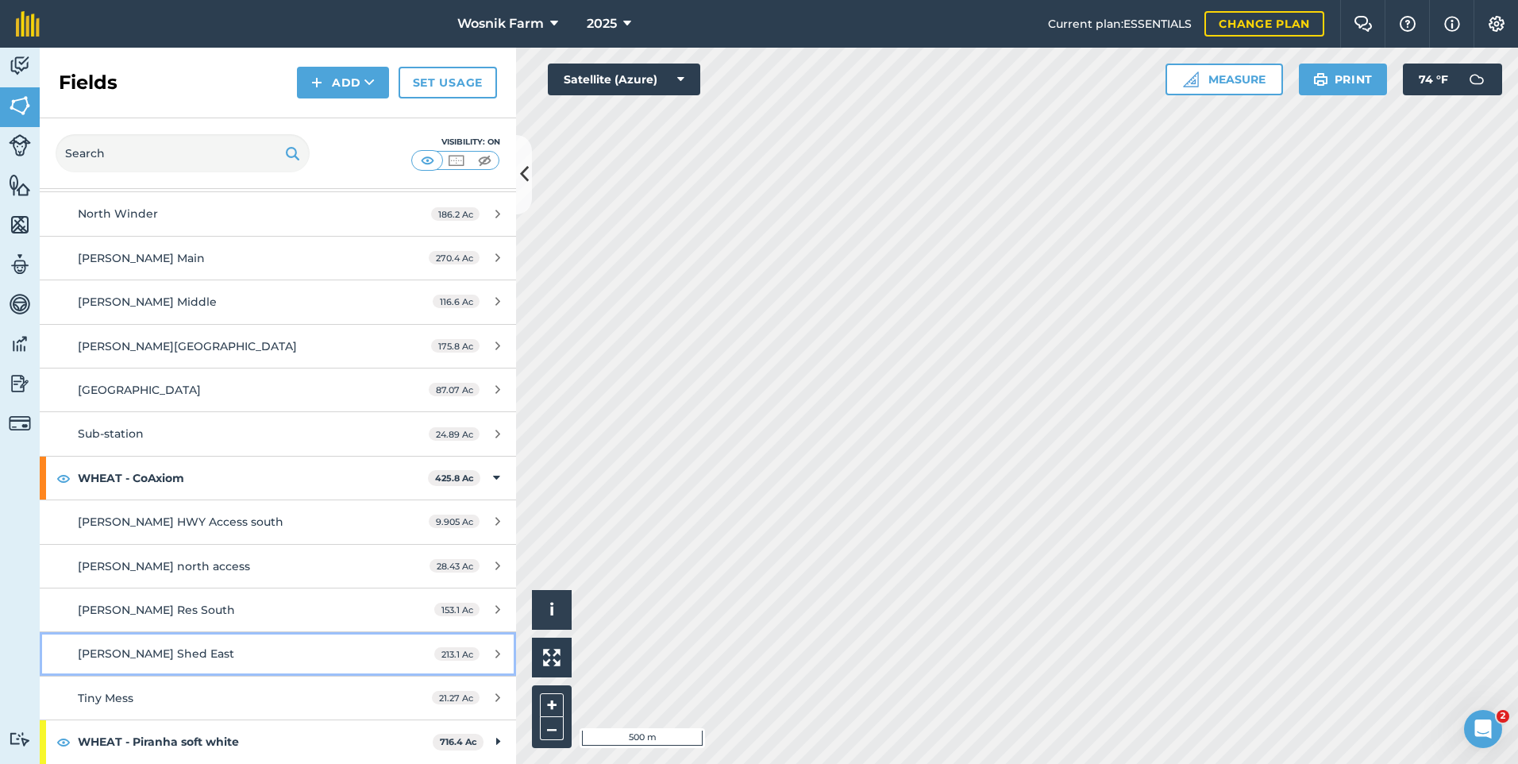
click at [269, 656] on div "[PERSON_NAME] Shed East" at bounding box center [227, 653] width 299 height 17
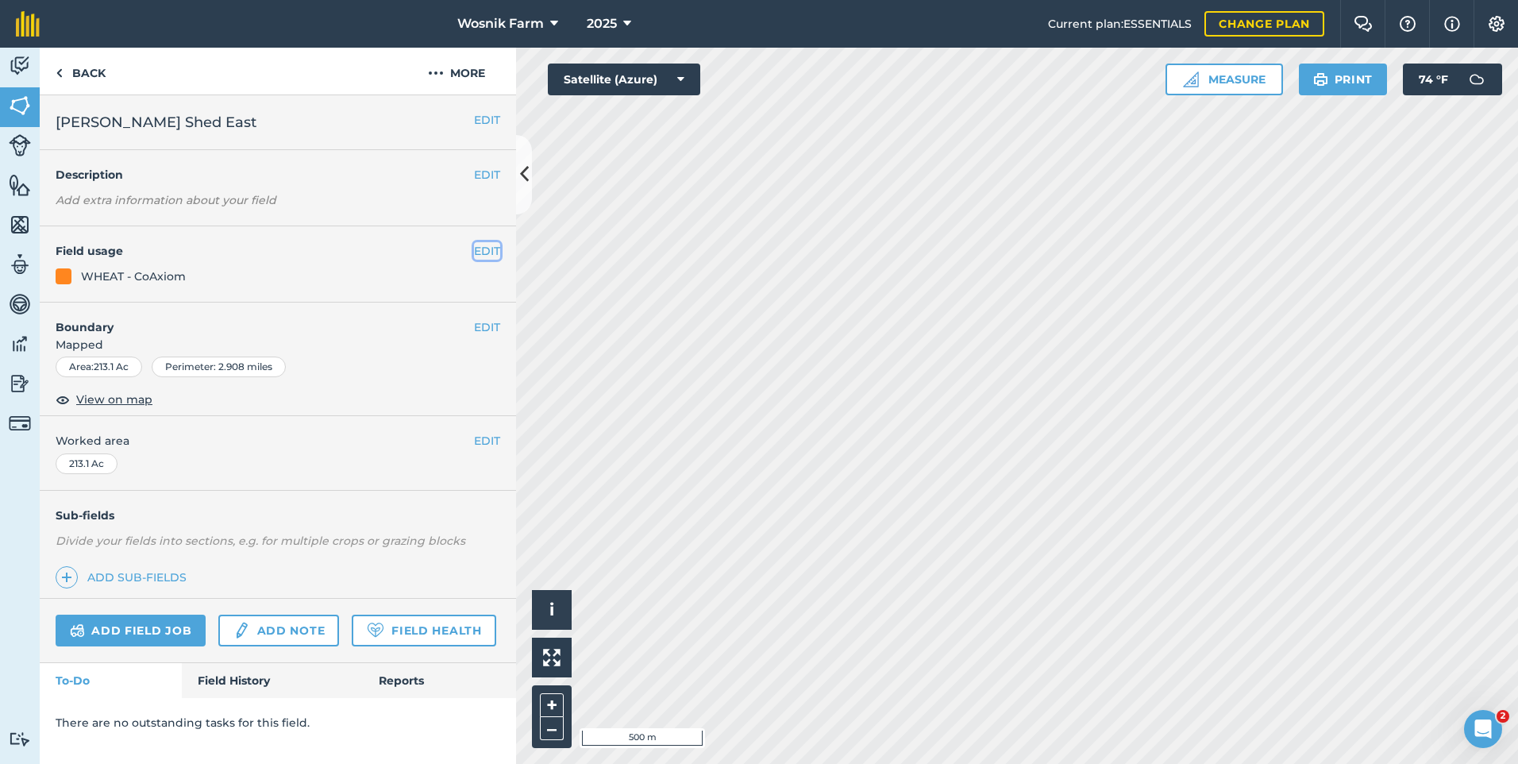
click at [490, 252] on button "EDIT" at bounding box center [487, 250] width 26 height 17
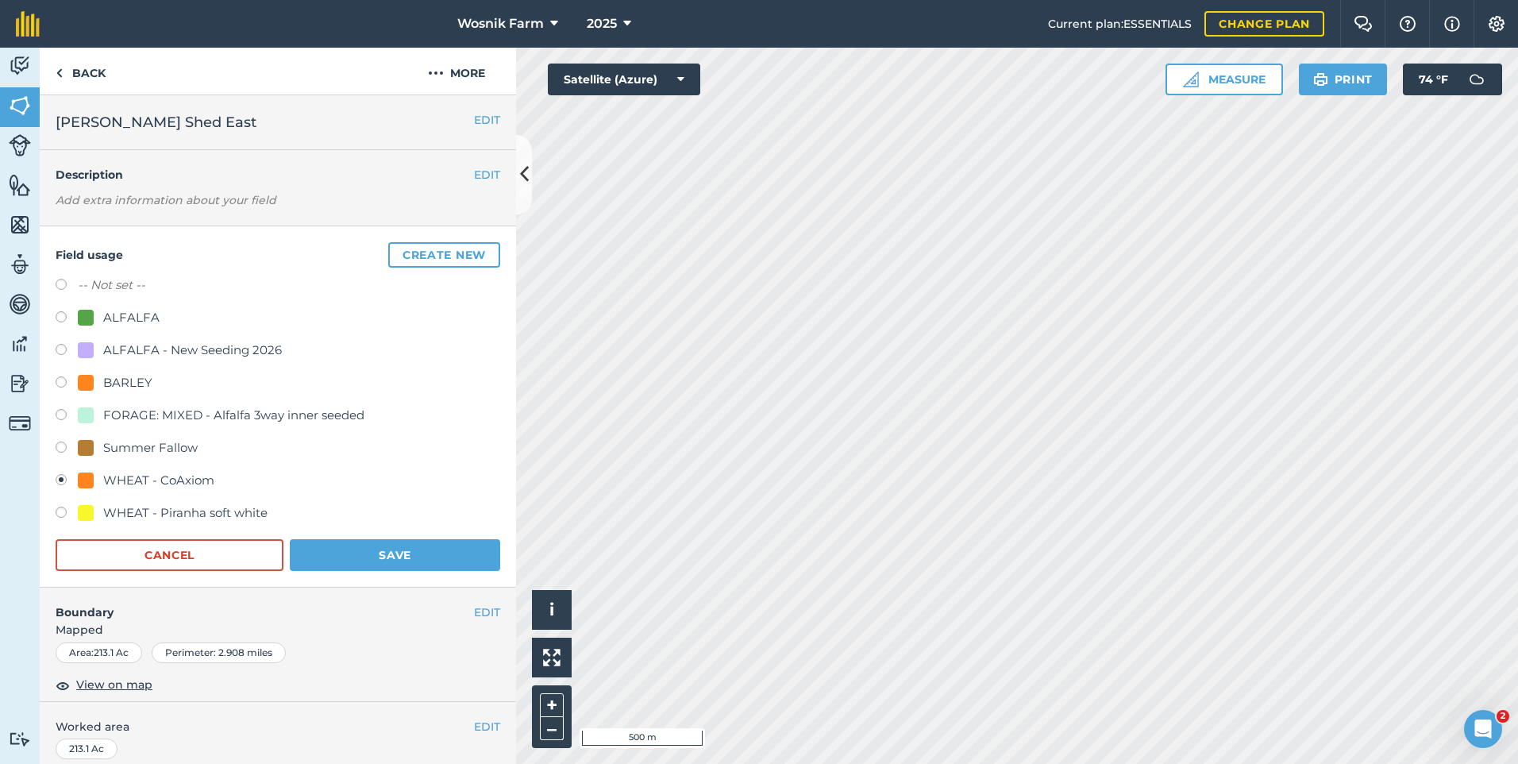
click at [61, 515] on label at bounding box center [67, 515] width 22 height 16
radio input "true"
radio input "false"
click at [365, 557] on button "Save" at bounding box center [395, 555] width 210 height 32
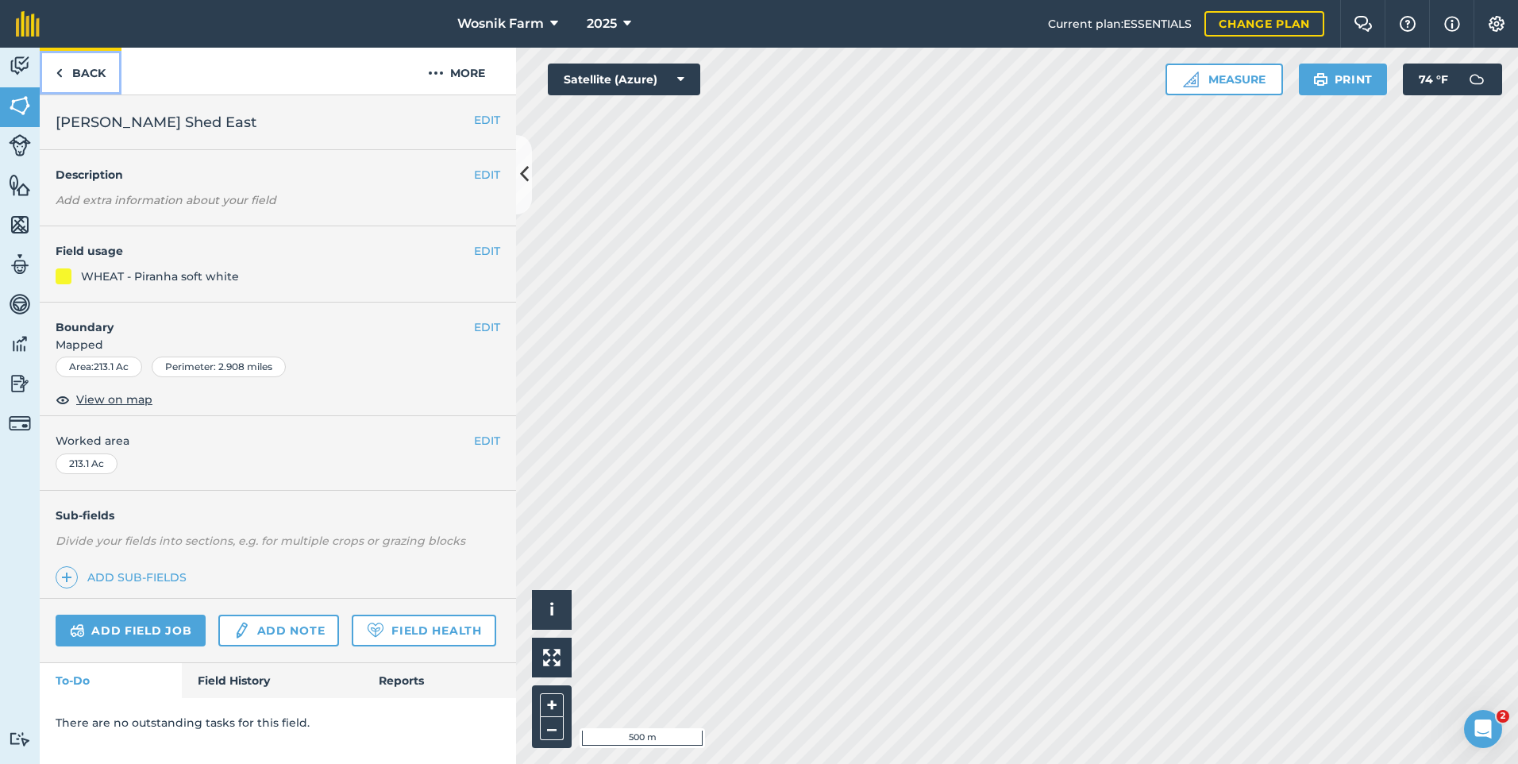
click at [60, 72] on img at bounding box center [59, 73] width 7 height 19
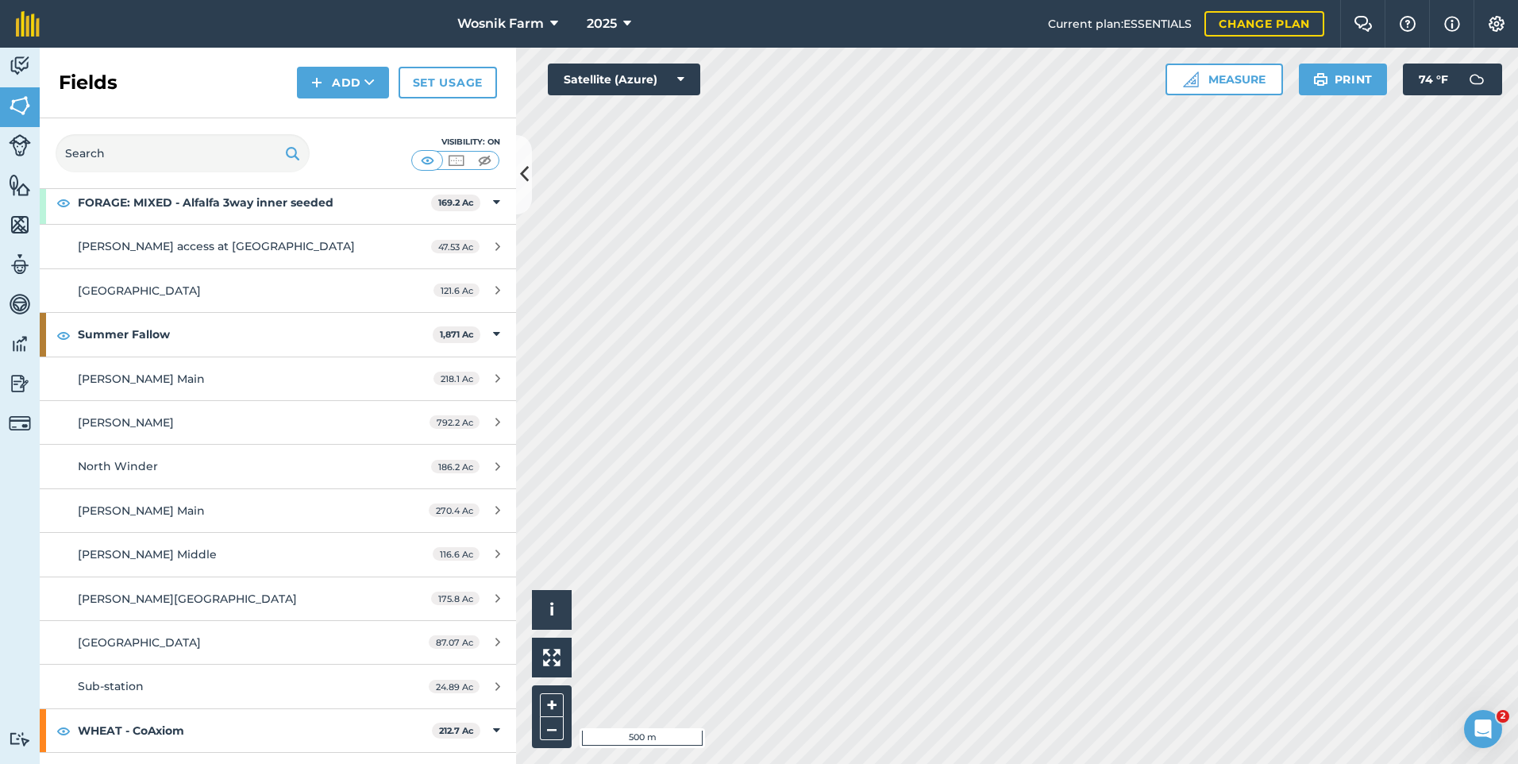
scroll to position [774, 0]
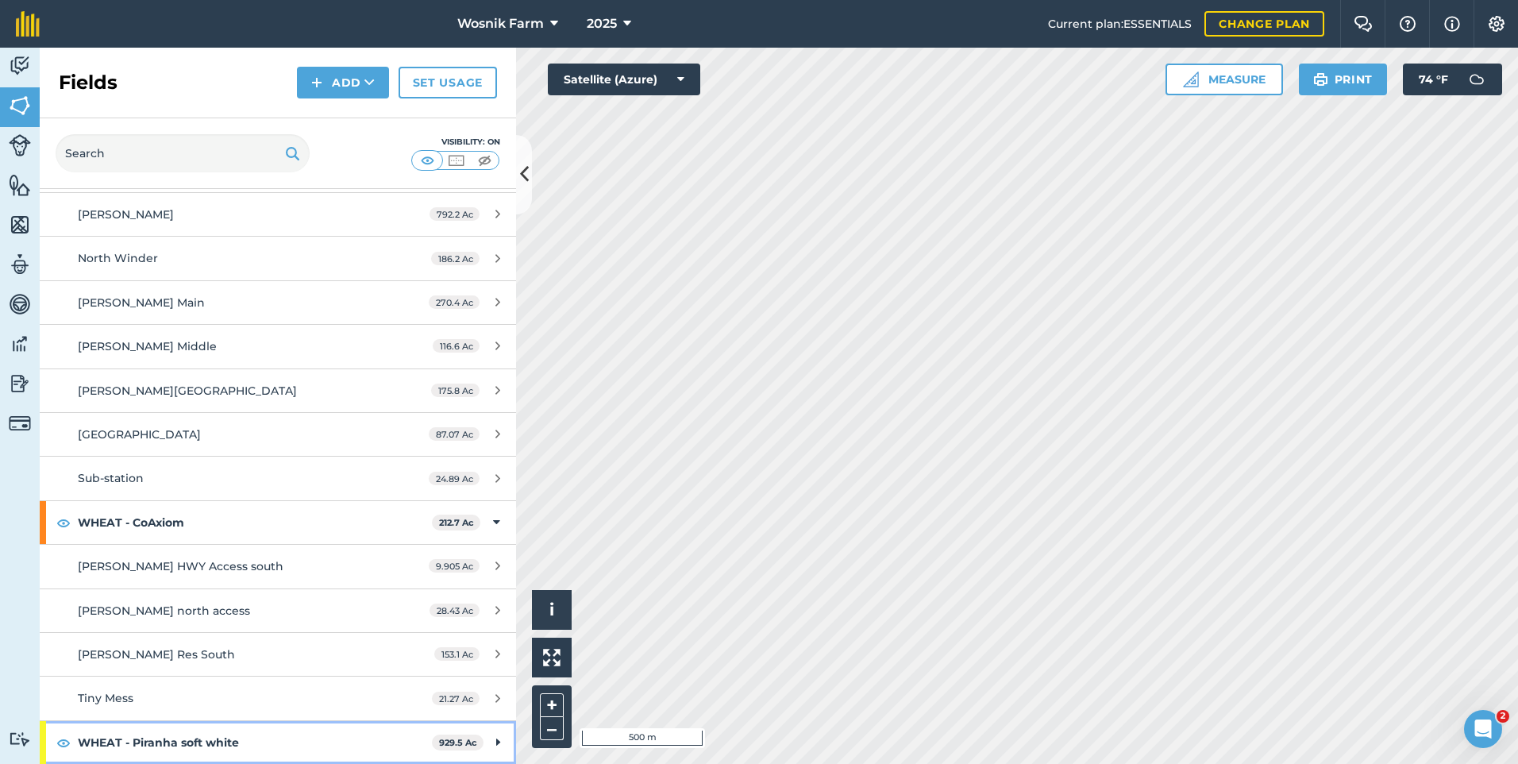
click at [233, 737] on strong "WHEAT - Piranha soft white" at bounding box center [255, 742] width 354 height 43
click at [493, 740] on icon at bounding box center [496, 742] width 7 height 17
click at [496, 740] on icon at bounding box center [498, 742] width 4 height 17
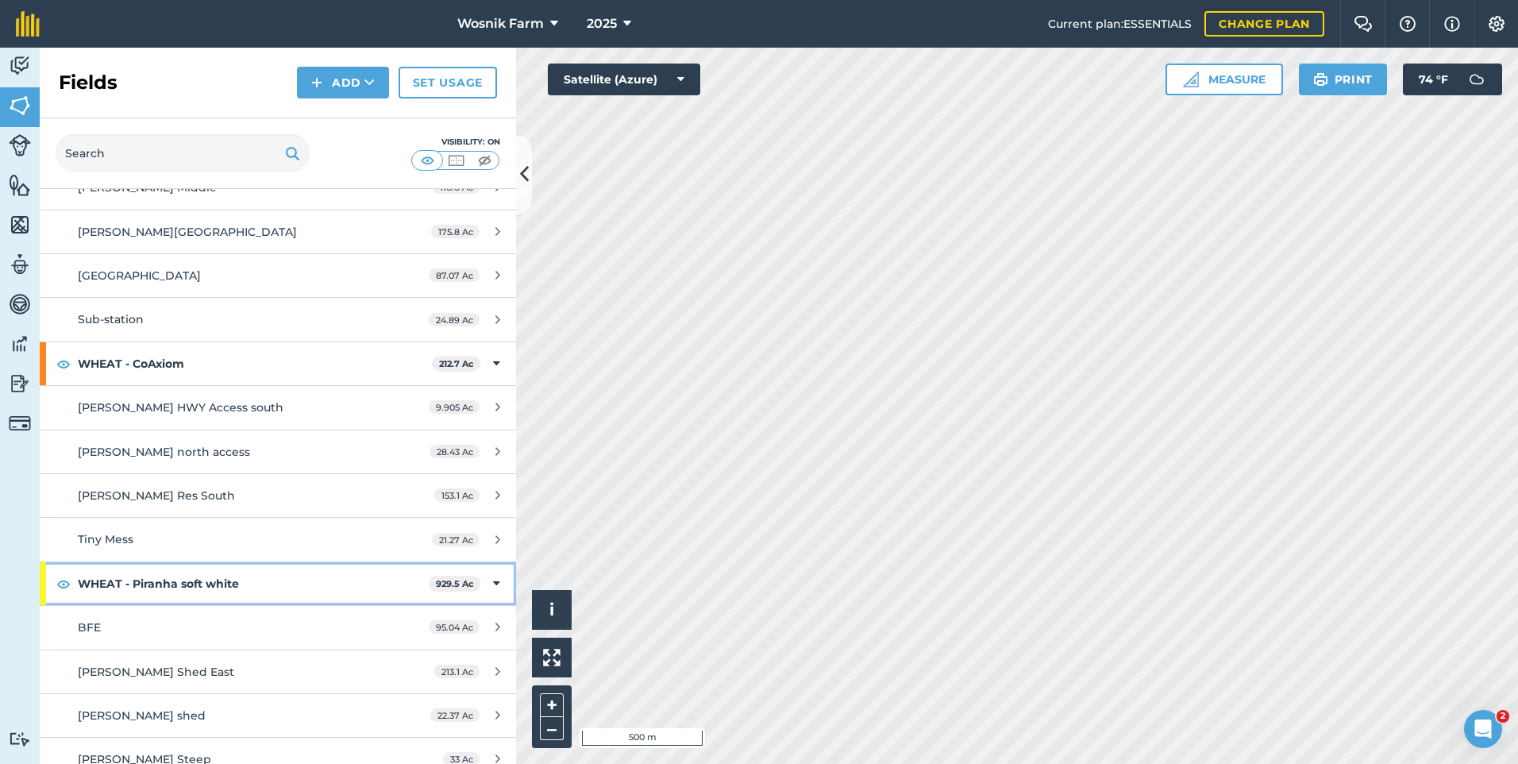
scroll to position [932, 0]
